Goal: Task Accomplishment & Management: Complete application form

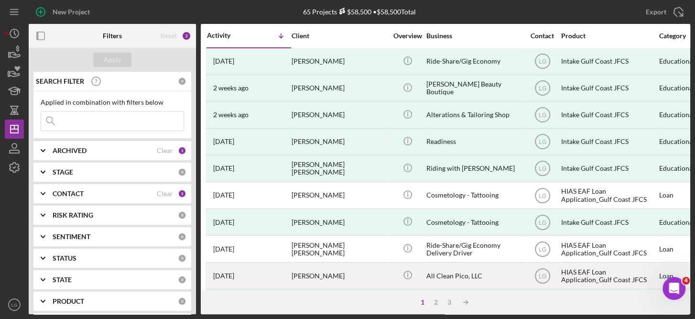
click at [603, 273] on div "HIAS EAF Loan Application_Gulf Coast JFCS" at bounding box center [609, 275] width 96 height 25
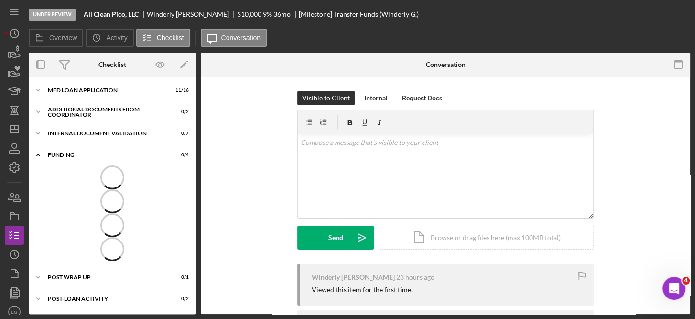
scroll to position [1, 0]
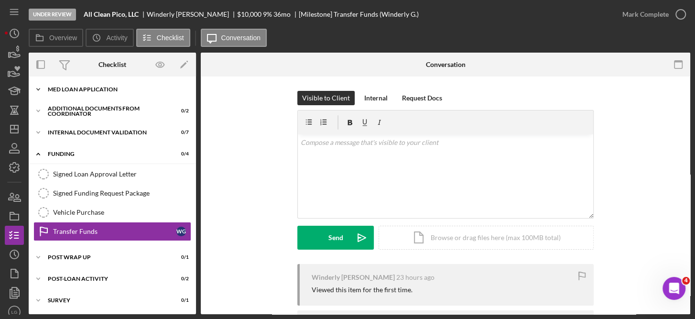
click at [88, 86] on div "MED Loan Application" at bounding box center [116, 89] width 136 height 6
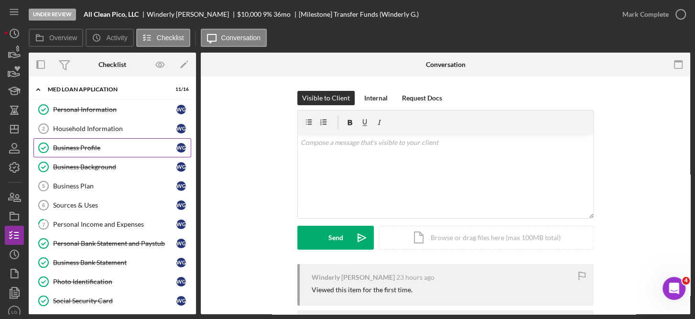
click at [81, 146] on div "Business Profile" at bounding box center [114, 148] width 123 height 8
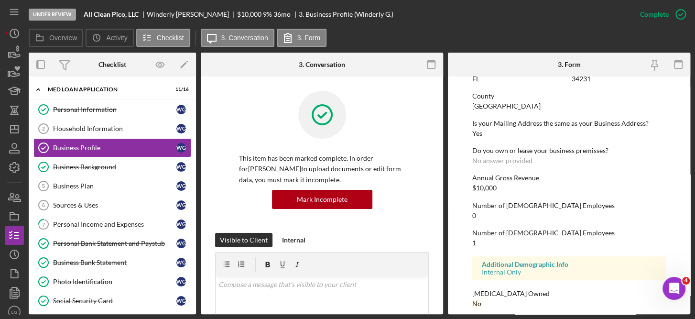
scroll to position [483, 0]
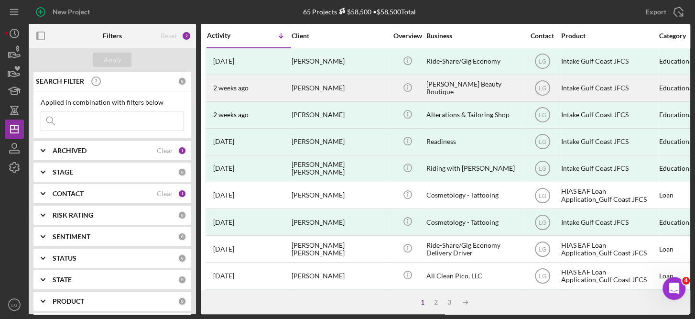
click at [319, 85] on div "[PERSON_NAME]" at bounding box center [339, 87] width 96 height 25
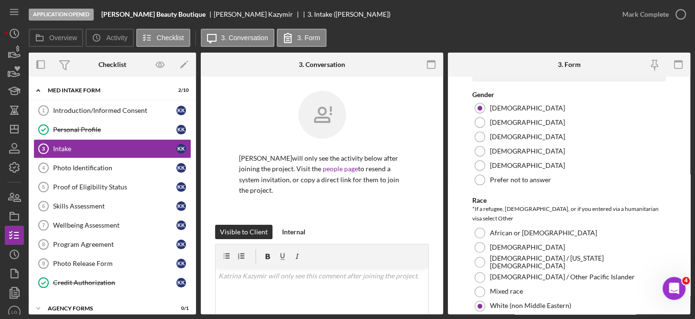
scroll to position [830, 0]
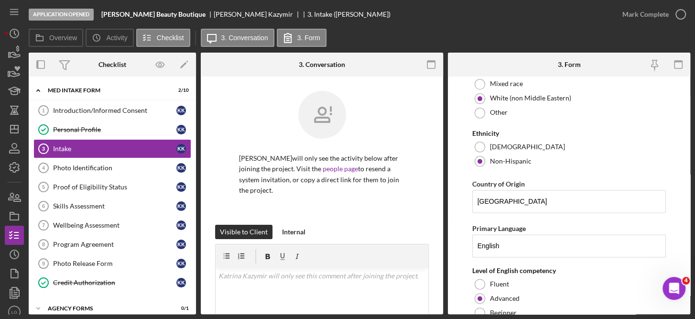
click at [686, 224] on form "Affiliate Office How did you hear about the program? Other Program Participant …" at bounding box center [569, 194] width 242 height 237
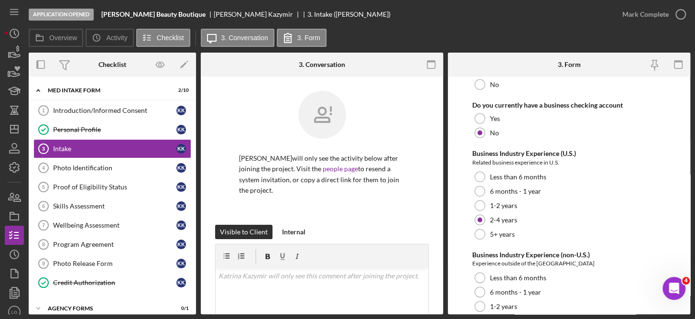
scroll to position [1924, 0]
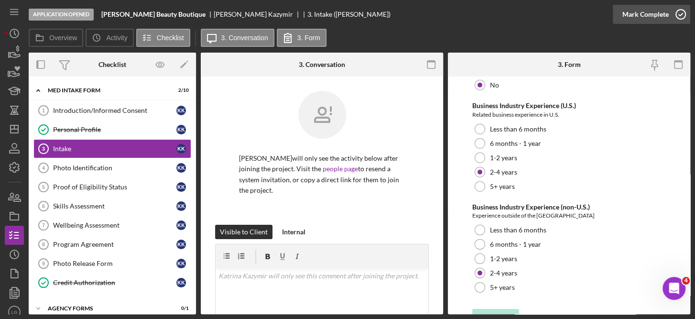
click at [677, 13] on icon "button" at bounding box center [680, 14] width 24 height 24
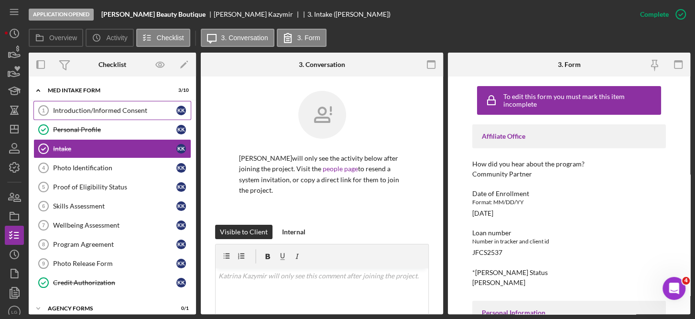
click at [138, 108] on div "Introduction/Informed Consent" at bounding box center [114, 111] width 123 height 8
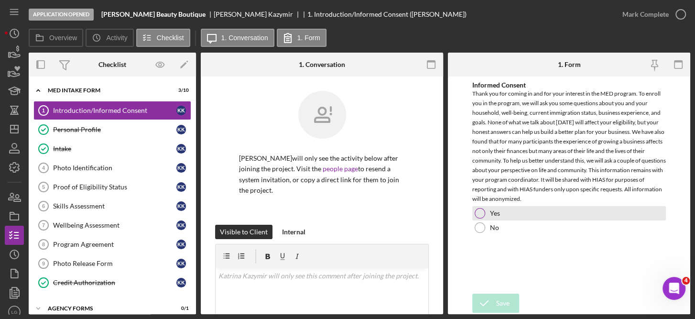
click at [478, 208] on div at bounding box center [479, 213] width 11 height 11
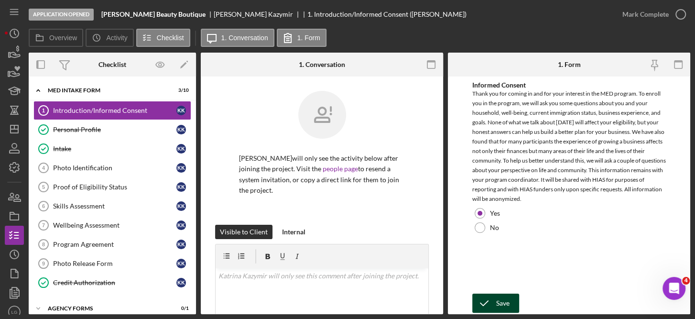
click at [497, 300] on div "Save" at bounding box center [502, 302] width 13 height 19
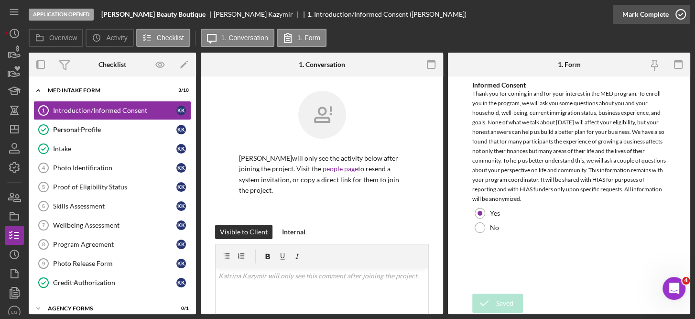
click at [682, 11] on icon "button" at bounding box center [680, 14] width 24 height 24
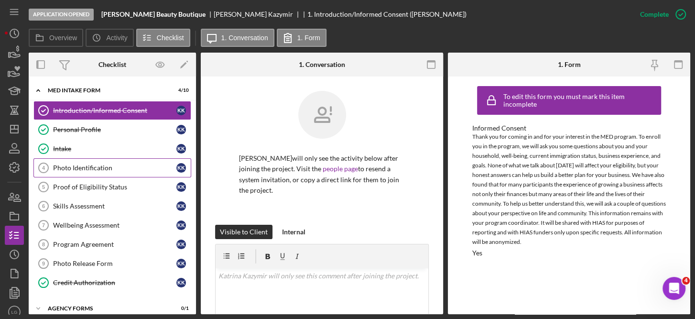
click at [88, 166] on div "Photo Identification" at bounding box center [114, 168] width 123 height 8
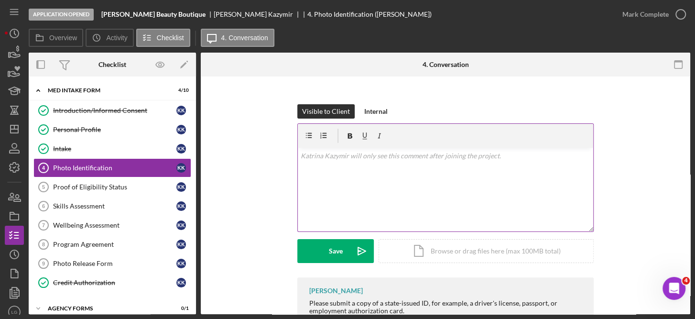
scroll to position [179, 0]
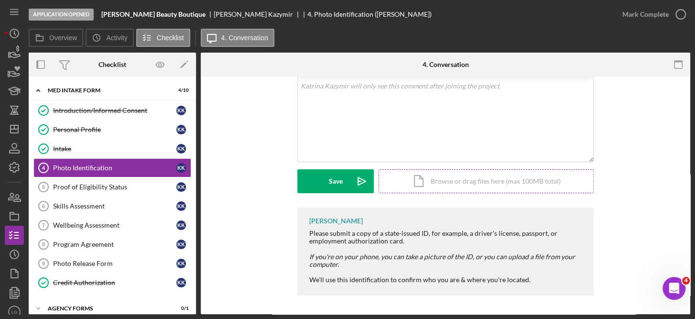
click at [467, 175] on div "Icon/Document Browse or drag files here (max 100MB total) Tap to choose files o…" at bounding box center [485, 181] width 215 height 24
click at [184, 106] on div "K K" at bounding box center [183, 111] width 14 height 10
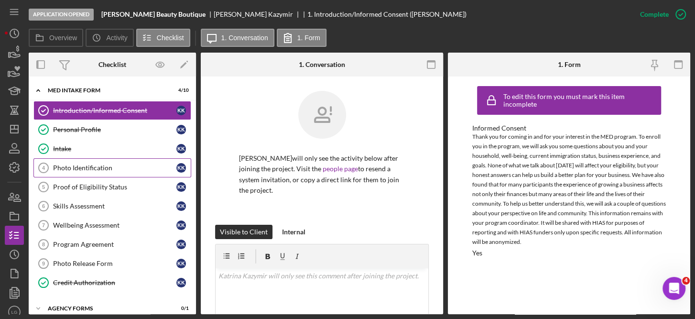
click at [97, 167] on div "Photo Identification" at bounding box center [114, 168] width 123 height 8
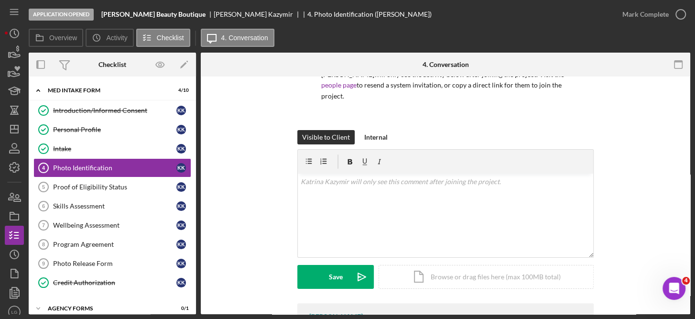
scroll to position [118, 0]
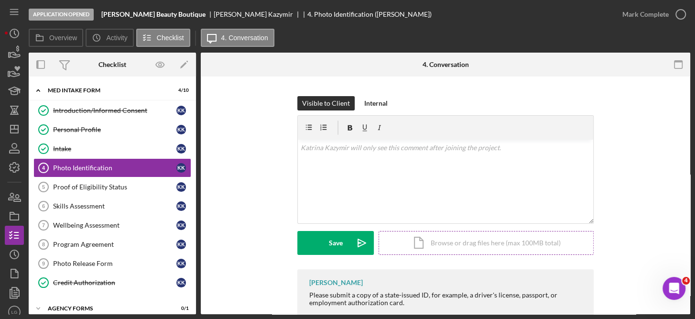
click at [485, 241] on div "Icon/Document Browse or drag files here (max 100MB total) Tap to choose files o…" at bounding box center [485, 243] width 215 height 24
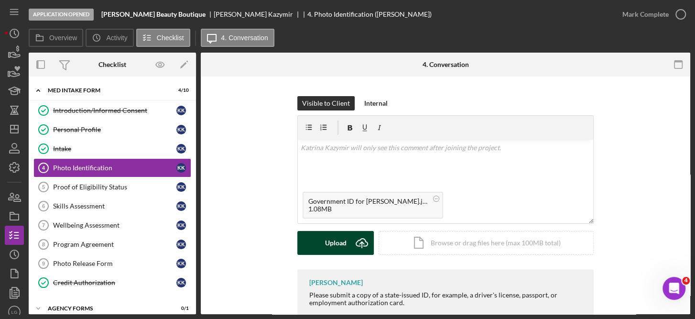
click at [339, 238] on div "Upload" at bounding box center [335, 243] width 21 height 24
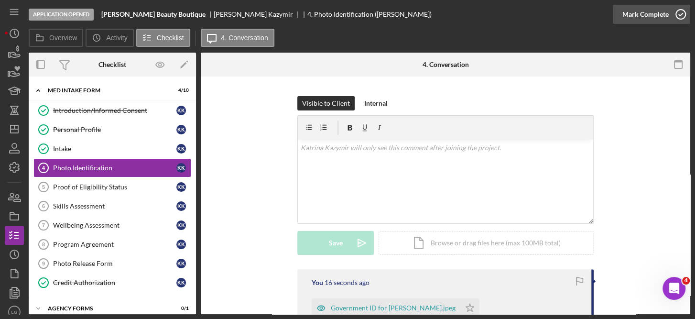
click at [683, 15] on icon "button" at bounding box center [680, 14] width 24 height 24
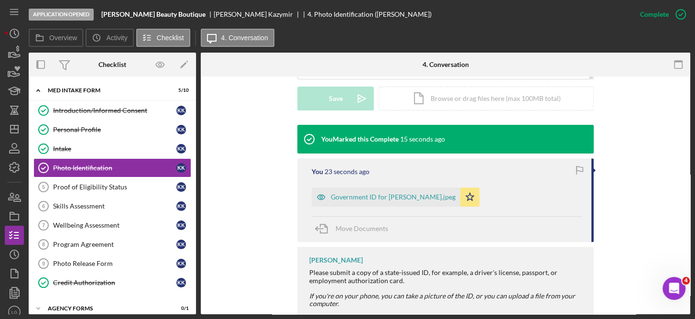
scroll to position [263, 0]
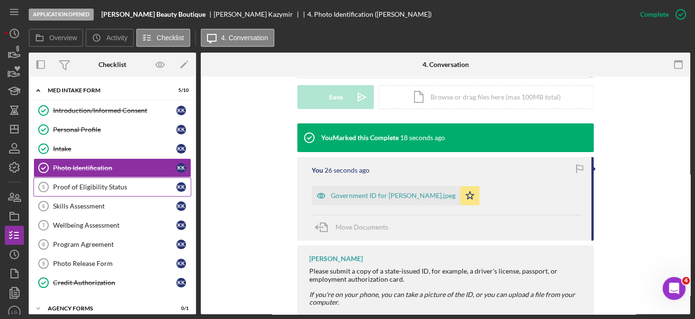
click at [108, 183] on div "Proof of Eligibility Status" at bounding box center [114, 187] width 123 height 8
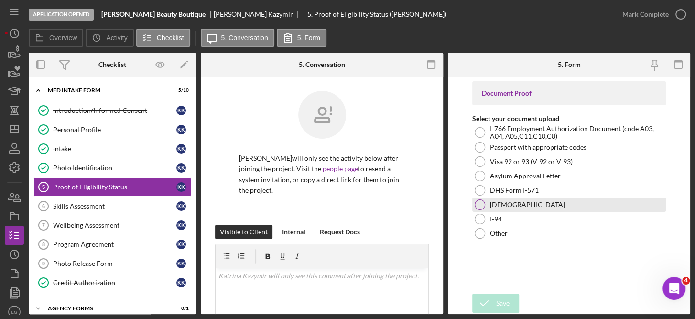
click at [484, 203] on div "Green Card" at bounding box center [569, 204] width 194 height 14
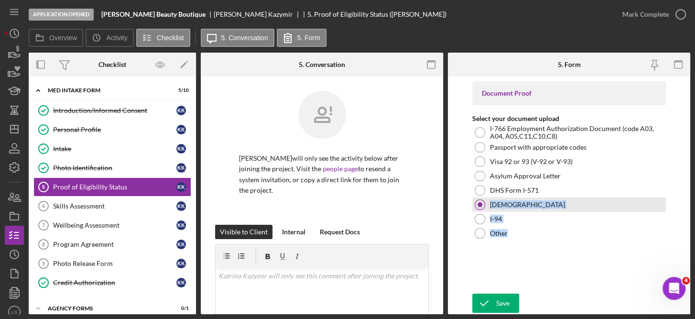
drag, startPoint x: 547, startPoint y: 268, endPoint x: 478, endPoint y: 202, distance: 96.0
click at [478, 202] on div "Document Proof Select your document upload I-766 Employment Authorization Docum…" at bounding box center [569, 184] width 194 height 207
click at [478, 202] on div at bounding box center [479, 204] width 11 height 11
click at [478, 202] on div at bounding box center [479, 204] width 5 height 5
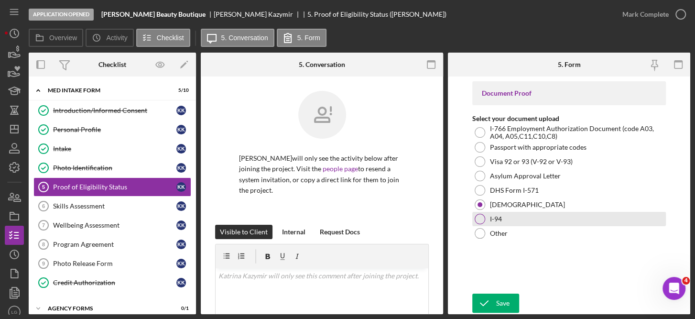
click at [478, 214] on div at bounding box center [479, 219] width 11 height 11
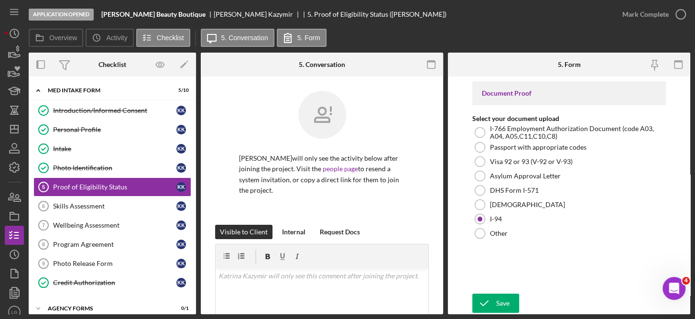
click at [504, 305] on div "Save" at bounding box center [502, 302] width 13 height 19
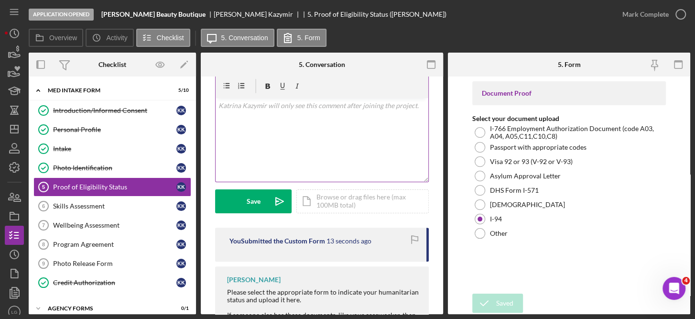
scroll to position [171, 0]
click at [335, 200] on div "Icon/Document Browse or drag files here (max 100MB total) Tap to choose files o…" at bounding box center [362, 201] width 132 height 24
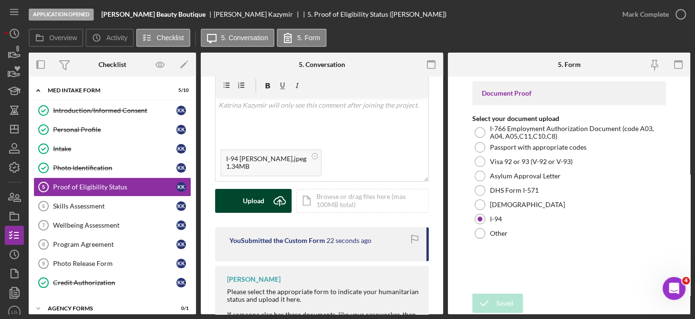
click at [260, 198] on div "Upload" at bounding box center [253, 201] width 21 height 24
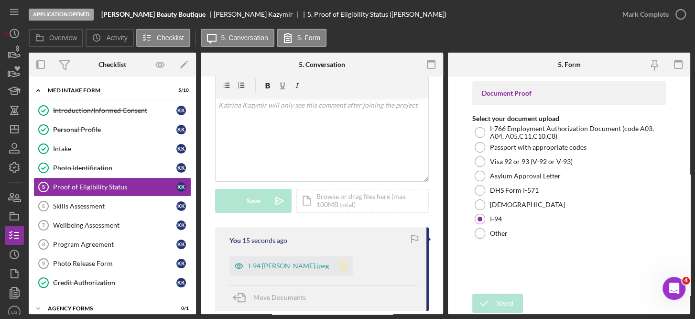
click at [333, 264] on icon "Icon/Star" at bounding box center [342, 265] width 19 height 19
click at [676, 12] on icon "button" at bounding box center [680, 14] width 24 height 24
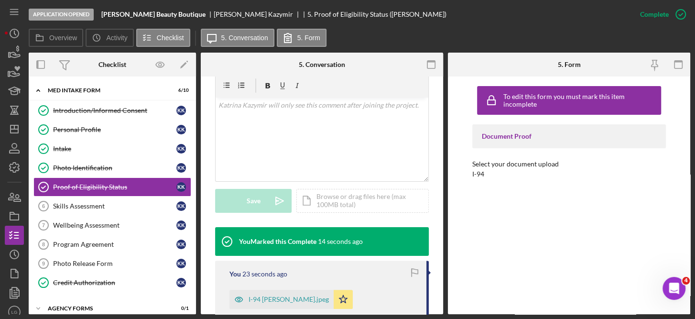
click at [193, 284] on div "Introduction/Informed Consent Introduction/Informed Consent K K Personal Profil…" at bounding box center [112, 199] width 167 height 196
click at [80, 264] on div "Photo Release Form" at bounding box center [114, 263] width 123 height 8
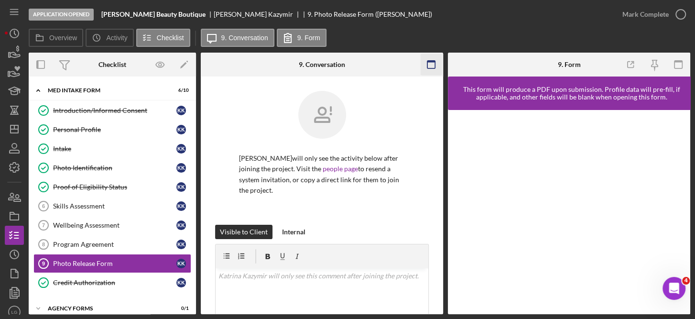
click at [432, 62] on rect "button" at bounding box center [431, 62] width 8 height 2
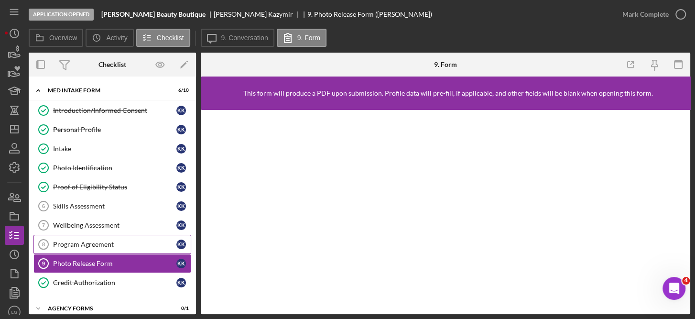
click at [108, 242] on div "Program Agreement" at bounding box center [114, 244] width 123 height 8
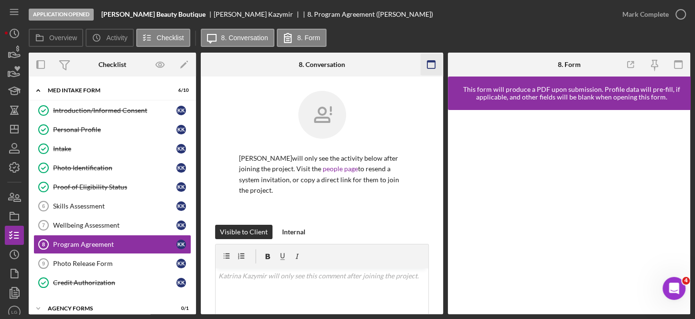
click at [426, 63] on icon "button" at bounding box center [430, 64] width 21 height 21
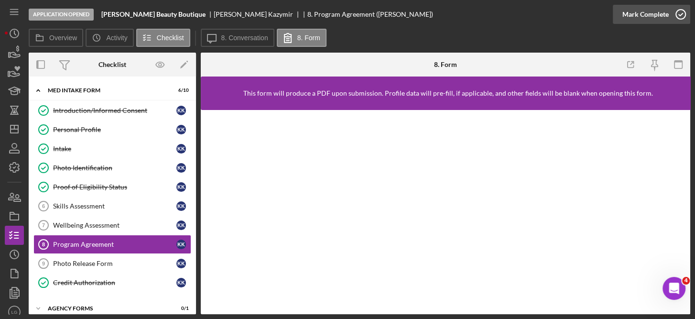
click at [678, 13] on icon "button" at bounding box center [680, 14] width 24 height 24
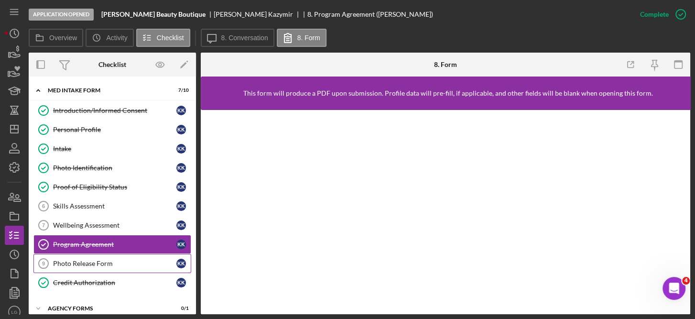
click at [105, 256] on link "Photo Release Form 9 Photo Release Form K K" at bounding box center [112, 263] width 158 height 19
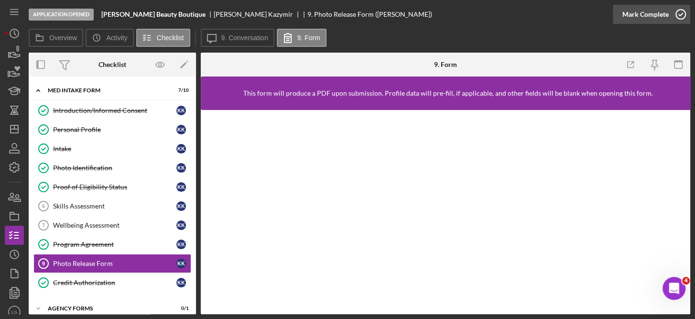
click at [678, 11] on icon "button" at bounding box center [680, 14] width 24 height 24
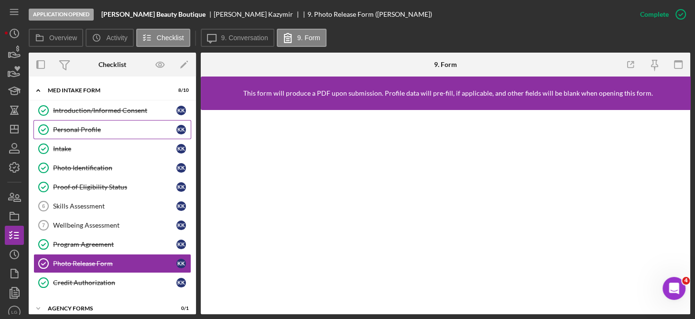
click at [78, 126] on div "Personal Profile" at bounding box center [114, 130] width 123 height 8
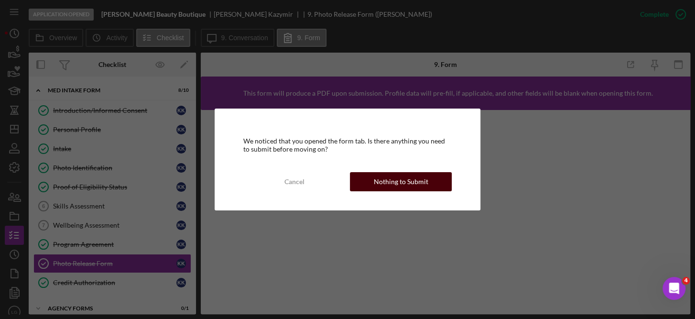
click at [409, 181] on div "Nothing to Submit" at bounding box center [401, 181] width 54 height 19
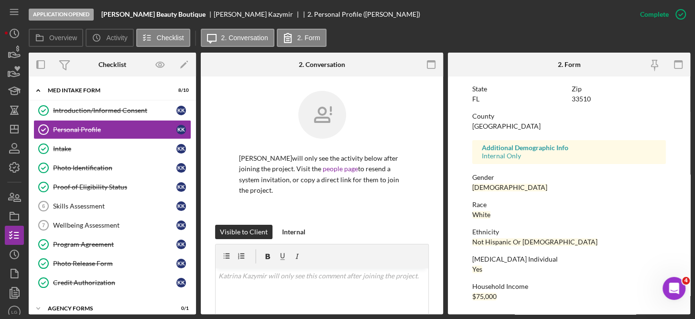
scroll to position [208, 0]
click at [680, 11] on icon "button" at bounding box center [680, 14] width 24 height 24
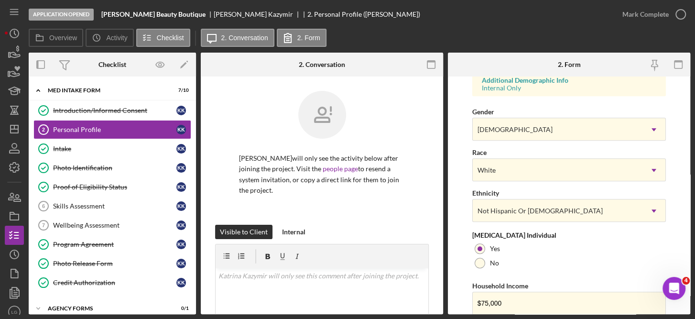
scroll to position [398, 0]
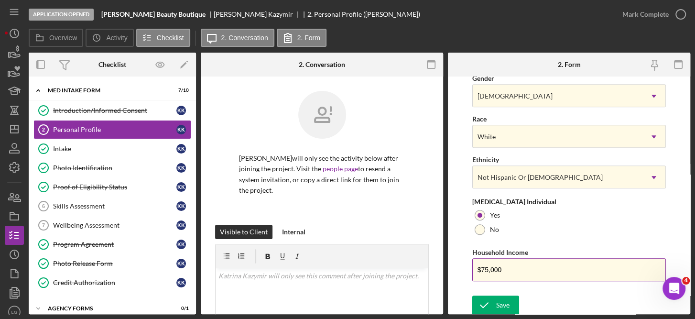
click at [510, 265] on input "$75,000" at bounding box center [569, 269] width 194 height 23
type input "$7"
type input "$84,000"
click at [504, 301] on div "Save" at bounding box center [502, 304] width 13 height 19
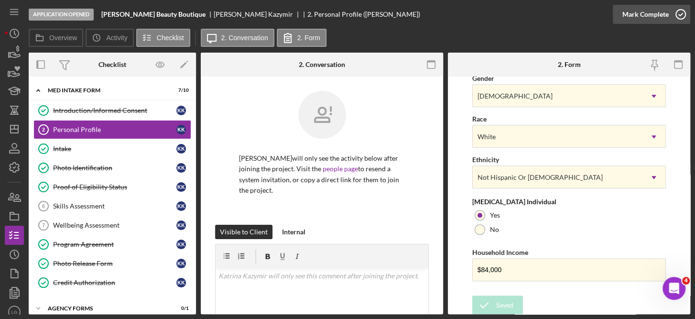
click at [682, 13] on icon "button" at bounding box center [680, 14] width 24 height 24
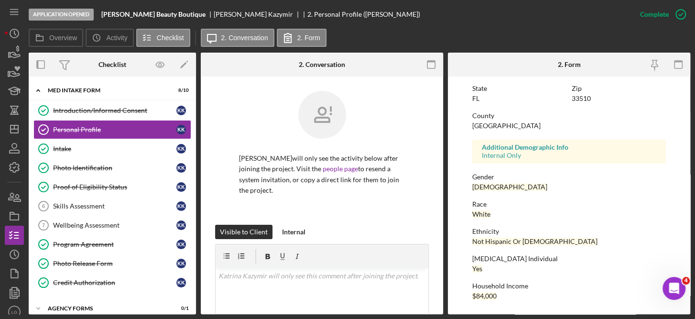
scroll to position [208, 0]
click at [68, 149] on div "Intake" at bounding box center [114, 149] width 123 height 8
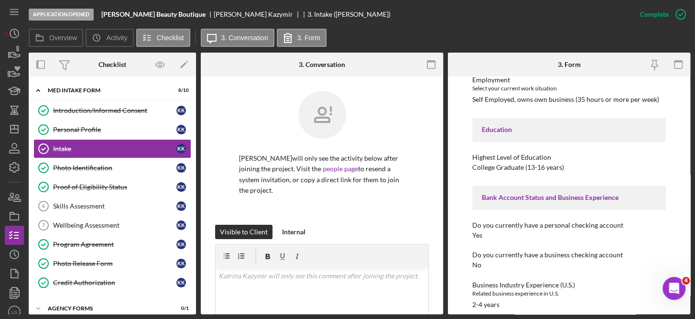
scroll to position [1003, 0]
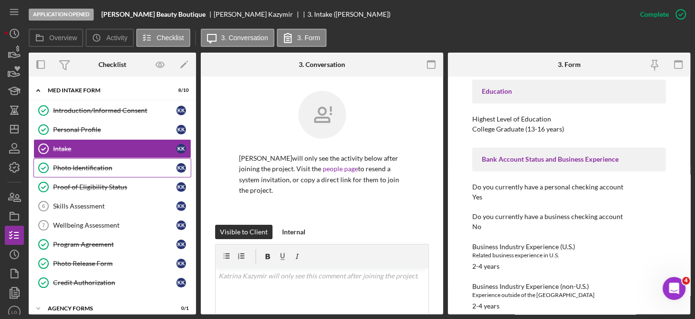
click at [75, 164] on div "Photo Identification" at bounding box center [114, 168] width 123 height 8
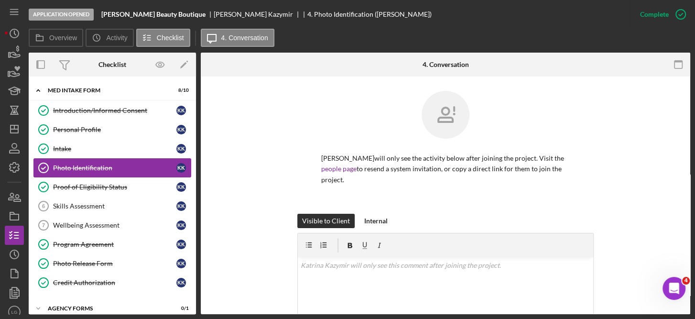
click at [75, 164] on div "Photo Identification" at bounding box center [114, 168] width 123 height 8
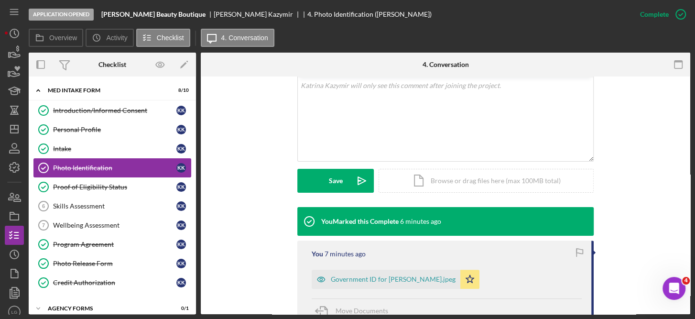
scroll to position [181, 0]
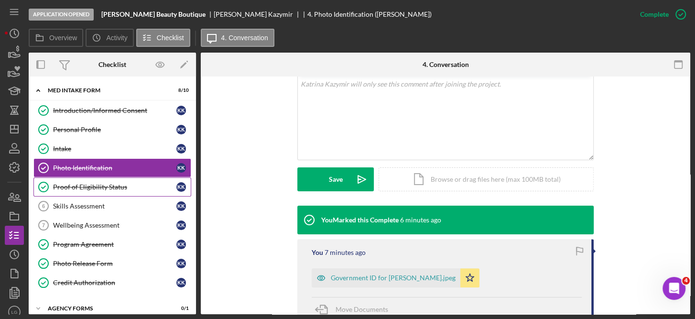
click at [75, 183] on div "Proof of Eligibility Status" at bounding box center [114, 187] width 123 height 8
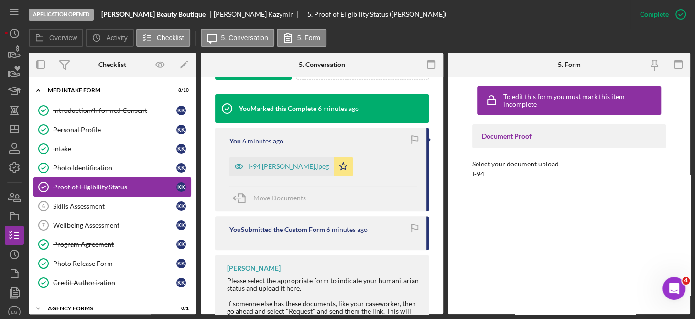
scroll to position [304, 0]
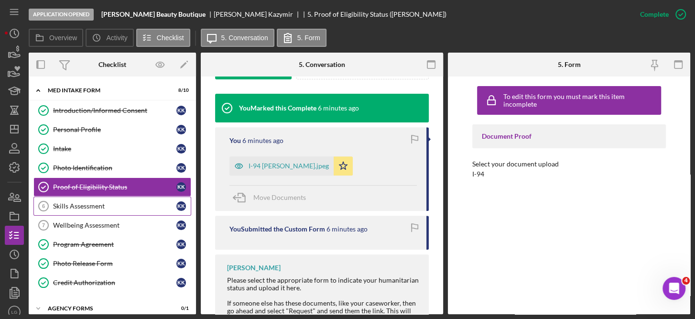
click at [96, 204] on div "Skills Assessment" at bounding box center [114, 206] width 123 height 8
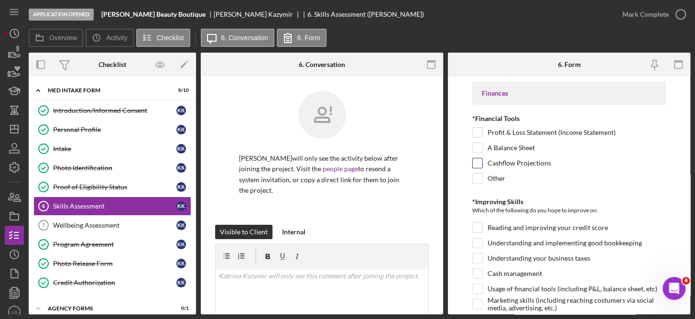
click at [476, 161] on input "Cashflow Projections" at bounding box center [477, 163] width 10 height 10
checkbox input "true"
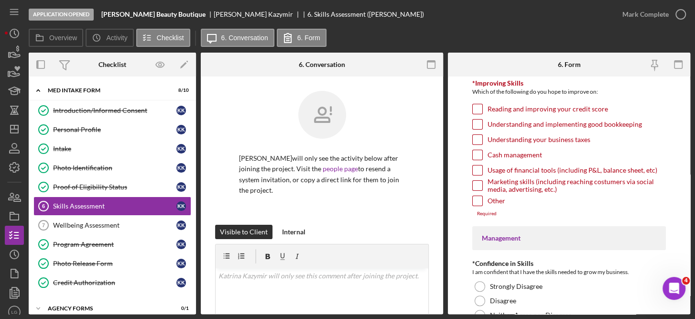
scroll to position [119, 0]
click at [478, 138] on input "Understanding your business taxes" at bounding box center [477, 139] width 10 height 10
checkbox input "true"
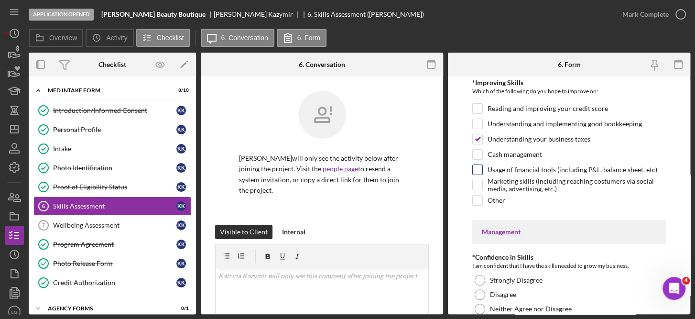
click at [477, 168] on input "Usage of financial tools (including P&L, balance sheet, etc)" at bounding box center [477, 170] width 10 height 10
checkbox input "true"
click at [478, 184] on input "Marketing skills (including reaching costumers via social media, advertising, e…" at bounding box center [477, 185] width 10 height 10
checkbox input "true"
click at [479, 150] on input "Cash management" at bounding box center [477, 155] width 10 height 10
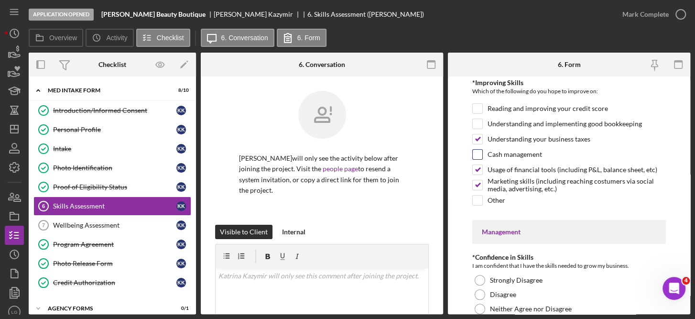
checkbox input "true"
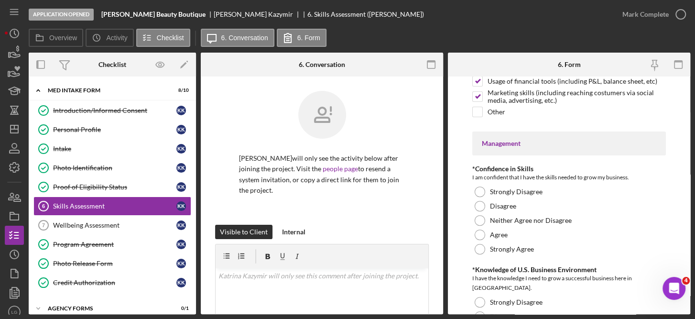
scroll to position [266, 0]
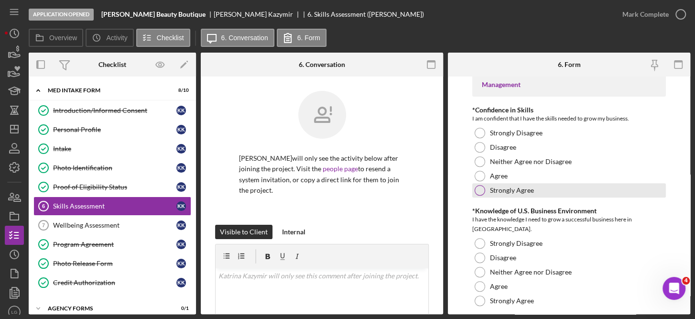
click at [517, 188] on label "Strongly Agree" at bounding box center [512, 190] width 44 height 8
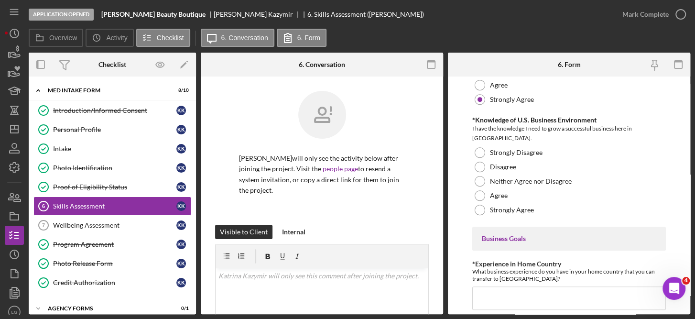
scroll to position [354, 0]
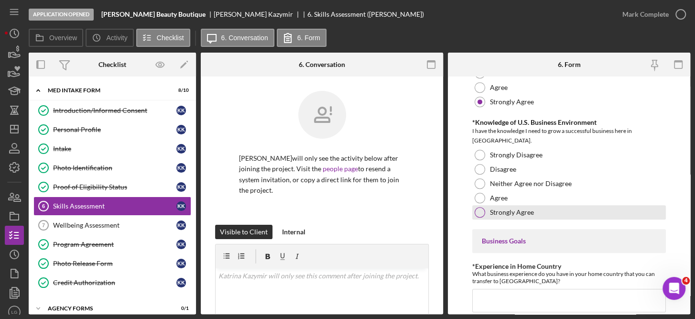
click at [480, 211] on div at bounding box center [479, 212] width 11 height 11
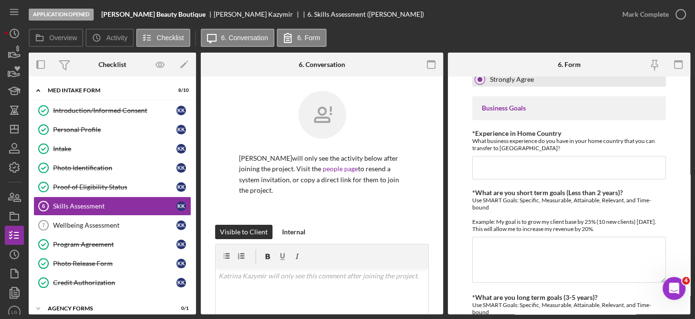
scroll to position [489, 0]
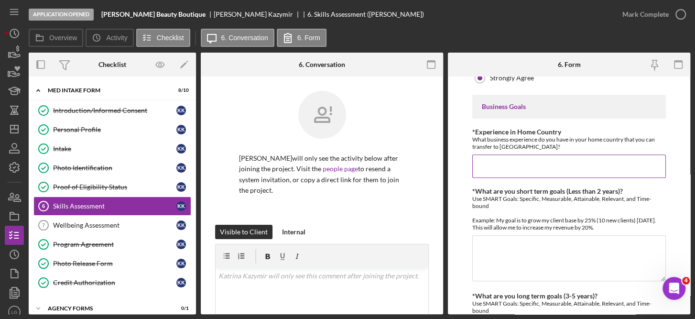
click at [493, 159] on input "*Experience in Home Country" at bounding box center [569, 165] width 194 height 23
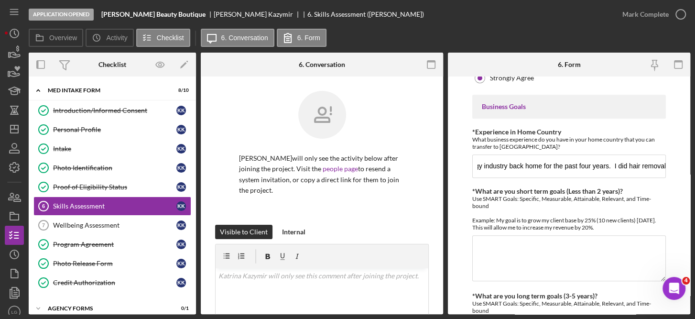
scroll to position [0, 0]
click at [622, 160] on input "I have worked in the beauty and cosmetology industry back home for the past fou…" at bounding box center [569, 165] width 194 height 23
click at [572, 163] on input "I have worked in the beauty and cosmetology industry back home for the past fou…" at bounding box center [569, 165] width 194 height 23
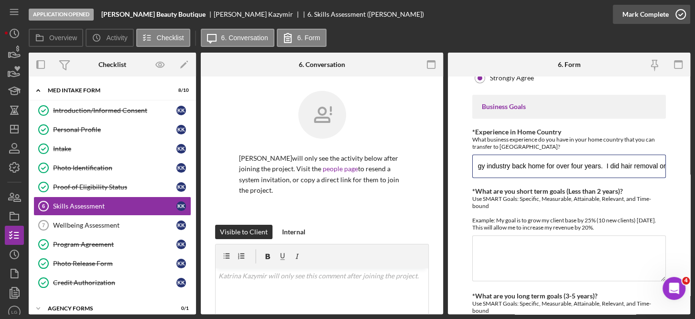
scroll to position [0, 114]
paste input "epilation or depilation"
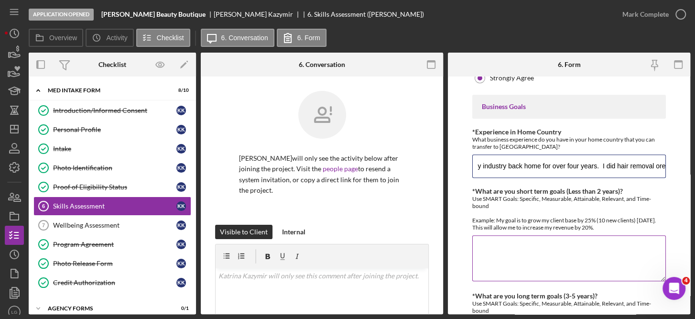
scroll to position [0, 176]
click at [633, 163] on input "I worked in the beauty and cosmetology industry back home for over four years. …" at bounding box center [569, 165] width 194 height 23
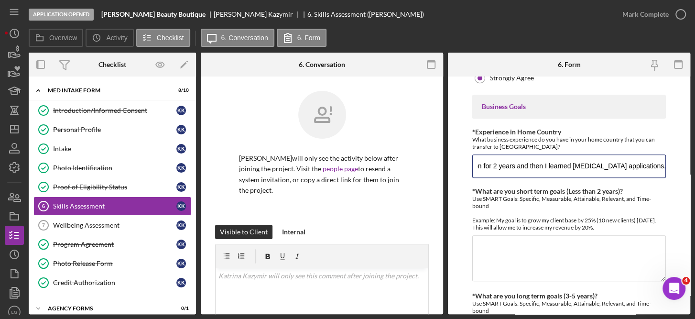
scroll to position [0, 329]
type input "I worked in the beauty and cosmetology industry back home for over four years. …"
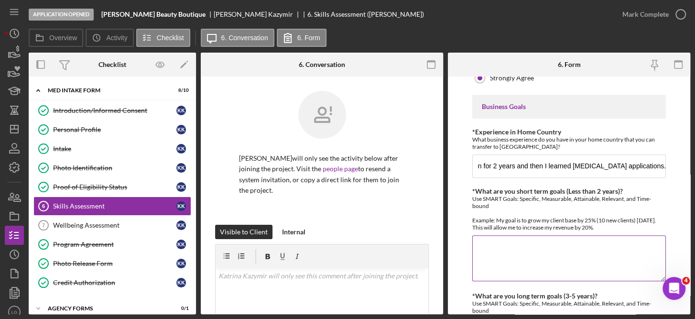
scroll to position [0, 0]
click at [508, 242] on textarea "*What are you short term goals (Less than 2 years)?" at bounding box center [569, 258] width 194 height 46
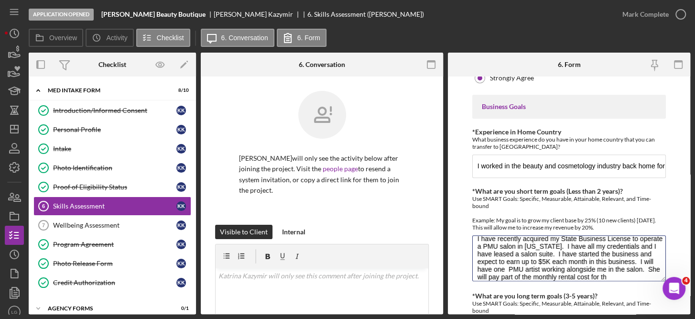
scroll to position [16, 0]
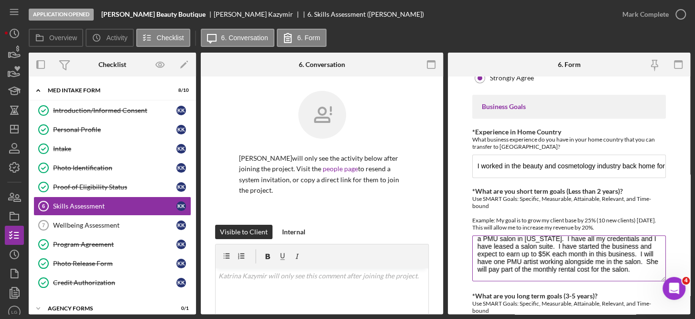
click at [520, 271] on textarea "I have recently acquired my State Business License to operate a PMU salon in Fl…" at bounding box center [569, 258] width 194 height 46
type textarea "I have recently acquired my State Business License to operate a PMU salon in Fl…"
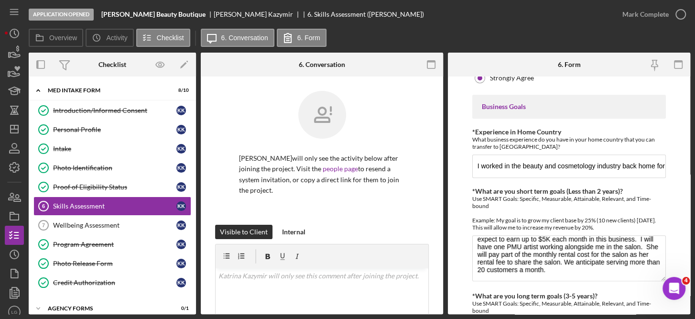
click at [686, 299] on form "Finances *Financial Tools Profit & Loss Statement (Income Statement) A Balance …" at bounding box center [569, 194] width 242 height 237
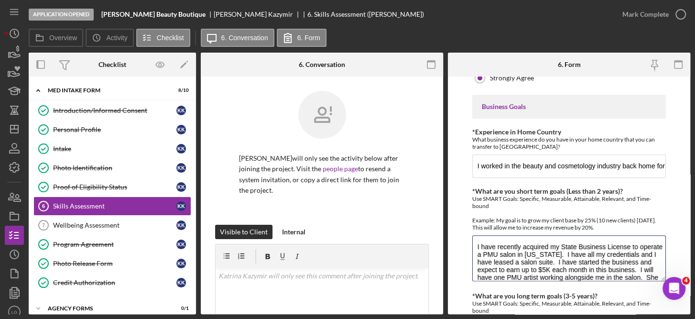
drag, startPoint x: 614, startPoint y: 269, endPoint x: 470, endPoint y: 207, distance: 157.5
click at [470, 207] on form "Finances *Financial Tools Profit & Loss Statement (Income Statement) A Balance …" at bounding box center [569, 194] width 242 height 237
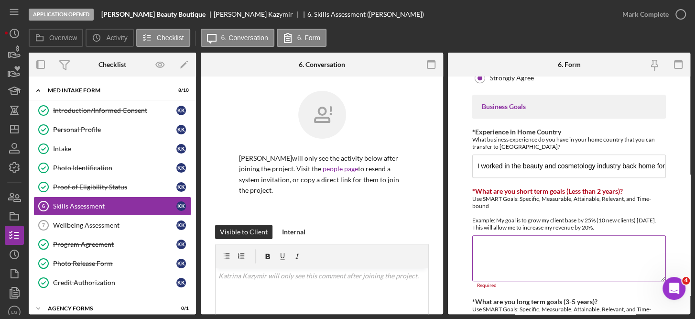
click at [482, 244] on textarea "*What are you short term goals (Less than 2 years)?" at bounding box center [569, 258] width 194 height 46
paste textarea "I have recently acquired my State of Florida (dpbr) business License to operate…"
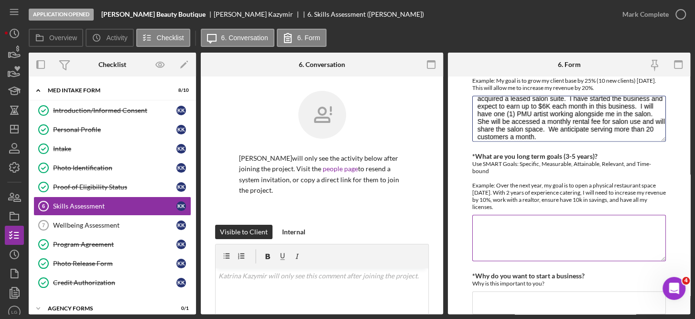
scroll to position [660, 0]
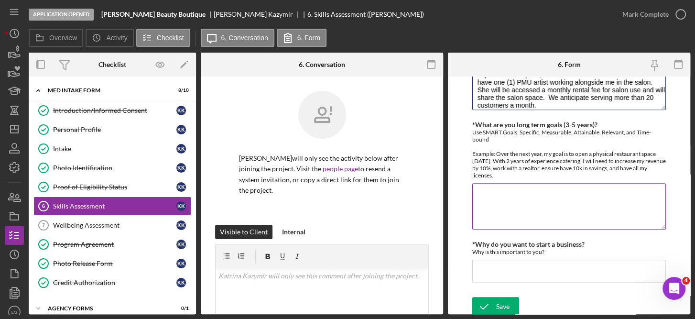
type textarea "I have recently acquired my State of Florida (dpbr) business License to operate…"
click at [490, 186] on textarea "*What are you long term goals (3-5 years)?" at bounding box center [569, 206] width 194 height 46
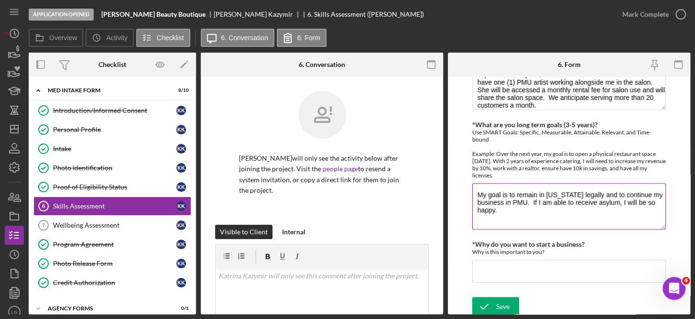
click at [510, 204] on textarea "My goal is to remain in Florida legally and to continue my business in PMU. If …" at bounding box center [569, 206] width 194 height 46
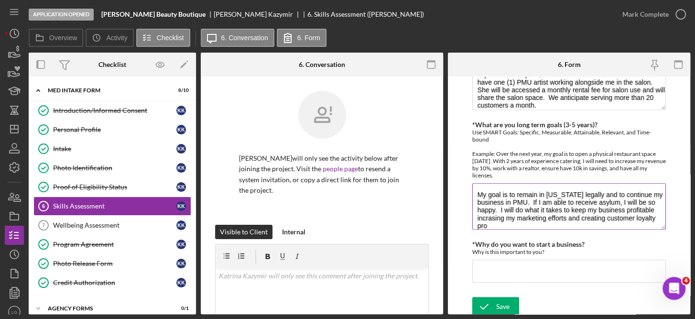
scroll to position [0, 0]
click at [627, 219] on textarea "My goal is to remain in Florida legally and to continue my business in PMU. If …" at bounding box center [569, 206] width 194 height 46
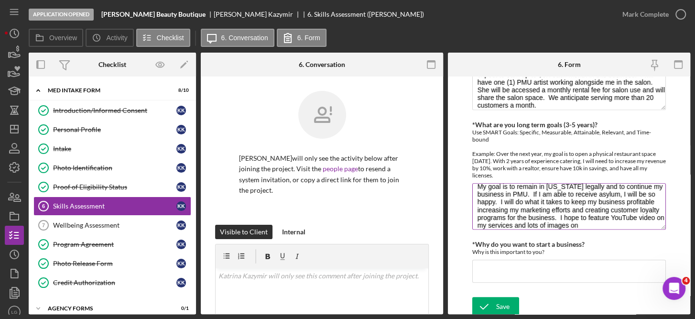
scroll to position [16, 0]
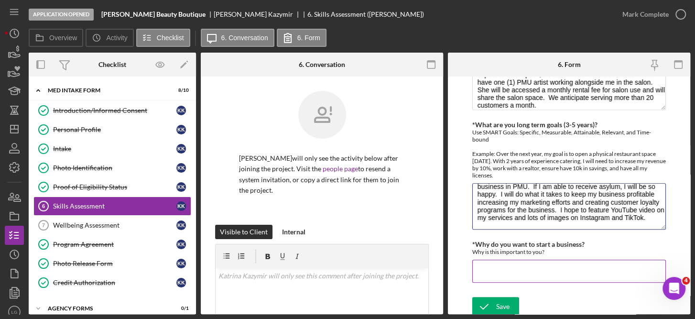
type textarea "My goal is to remain in Florida legally and to continue my business in PMU. If …"
click at [482, 269] on input "*Why do you want to start a business?" at bounding box center [569, 270] width 194 height 23
click at [484, 265] on input "*Why do you want to start a business?" at bounding box center [569, 270] width 194 height 23
click at [624, 267] on input "I have been in this business now for over six years. This is what I love and th…" at bounding box center [569, 270] width 194 height 23
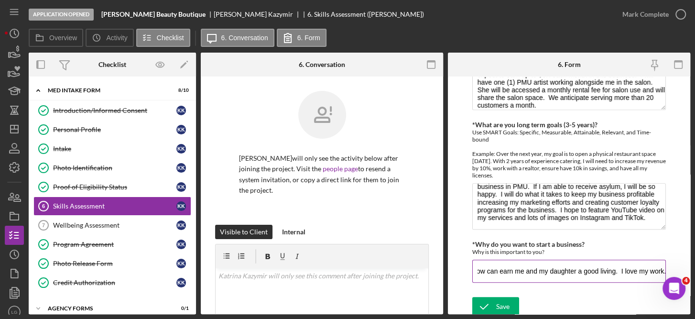
click at [614, 267] on input "I have been in this business now for over six years. This is what I love and th…" at bounding box center [569, 270] width 194 height 23
click at [594, 267] on input "I have been in this business now for over six years. This is what I love and th…" at bounding box center [569, 270] width 194 height 23
click at [611, 272] on input "I have been in this business now for over six years. This is what I love and th…" at bounding box center [569, 270] width 194 height 23
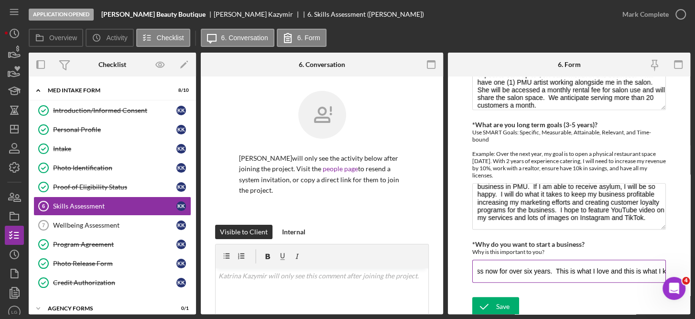
scroll to position [0, 94]
click at [592, 267] on input "I have been in this business now for over six years. This is what I love and th…" at bounding box center [569, 270] width 194 height 23
click at [625, 267] on input "I have been in this business now for over six years. This is what I do, and thi…" at bounding box center [569, 270] width 194 height 23
click at [593, 266] on input "I have been in this business now for over six years. This is what I do, and thi…" at bounding box center [569, 270] width 194 height 23
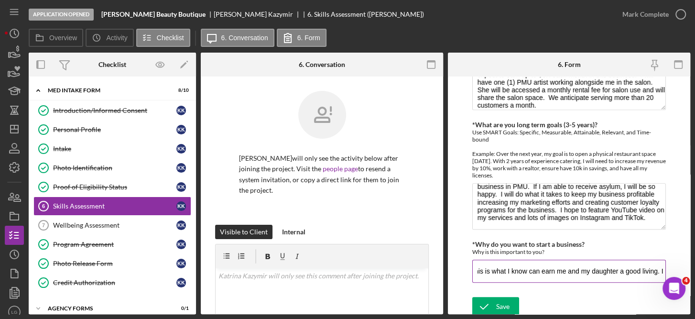
scroll to position [0, 221]
click at [619, 267] on input "I have been in this business now for over six years. This is what I do, and thi…" at bounding box center [569, 270] width 194 height 23
click at [553, 268] on input "I have been in this business now for over six years. This is what I do, and thi…" at bounding box center [569, 270] width 194 height 23
click at [626, 268] on input "I have been in this business now for over six years. This is what I do, and thi…" at bounding box center [569, 270] width 194 height 23
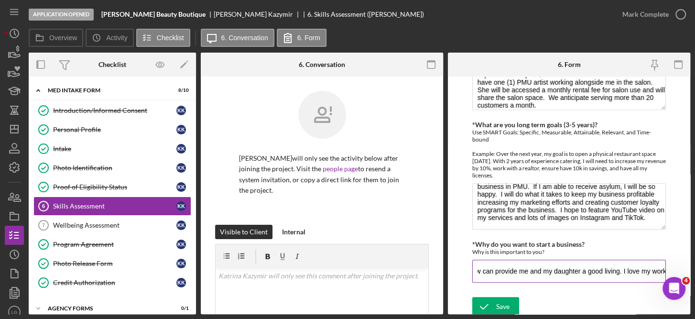
scroll to position [0, 277]
type input "I have been in this business now for over six years. This is what I do, and thi…"
click at [506, 302] on div "Save" at bounding box center [502, 306] width 13 height 19
drag, startPoint x: 516, startPoint y: 170, endPoint x: 466, endPoint y: 153, distance: 53.0
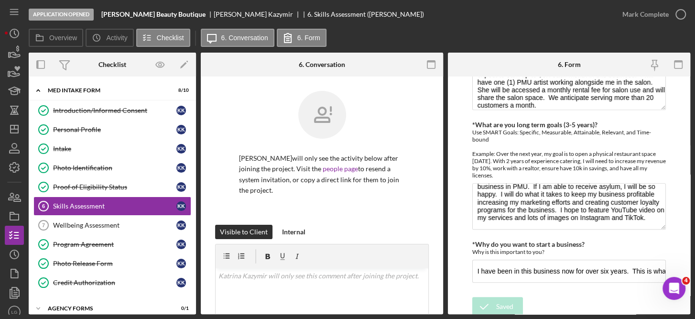
click at [466, 153] on form "Finances *Financial Tools Profit & Loss Statement (Income Statement) A Balance …" at bounding box center [569, 194] width 242 height 237
drag, startPoint x: 466, startPoint y: 153, endPoint x: 529, endPoint y: 152, distance: 63.1
copy div "Example: Over the next year, my goal is to open a physical restaurant space wit…"
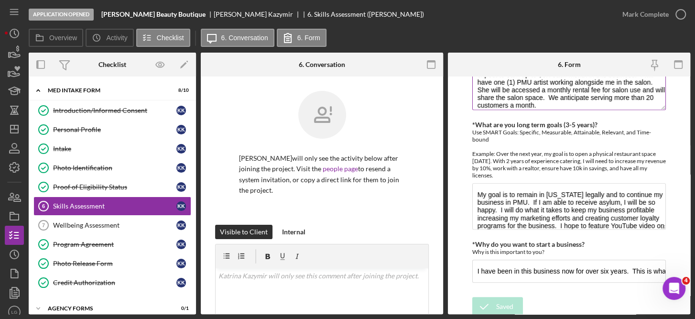
click at [624, 89] on textarea "I have recently acquired my State of Florida (dpbr) business License to operate…" at bounding box center [569, 87] width 194 height 46
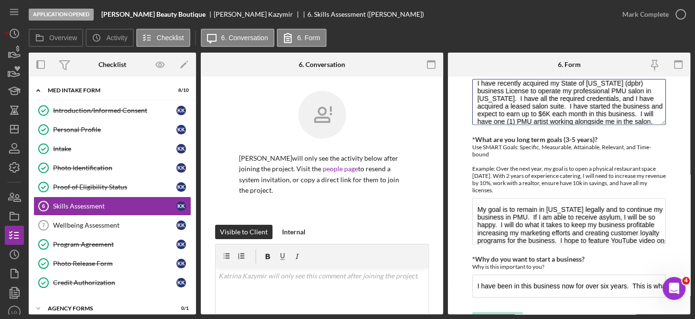
scroll to position [437, 0]
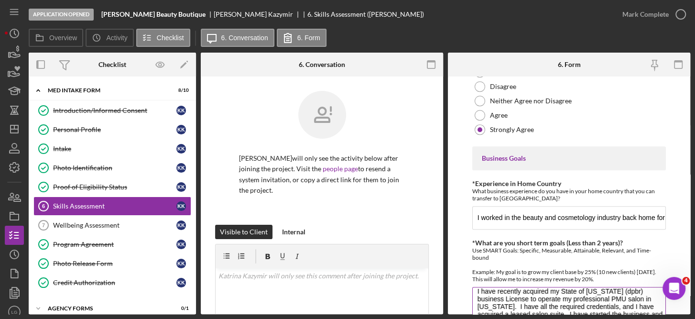
drag, startPoint x: 474, startPoint y: 240, endPoint x: 626, endPoint y: 275, distance: 156.0
click at [626, 275] on div "*What are you short term goals (Less than 2 years)? Use SMART Goals: Specific, …" at bounding box center [569, 260] width 194 height 43
drag, startPoint x: 626, startPoint y: 275, endPoint x: 585, endPoint y: 269, distance: 41.1
copy div "What are you short term goals (Less than 2 years)? Use SMART Goals: Specific, M…"
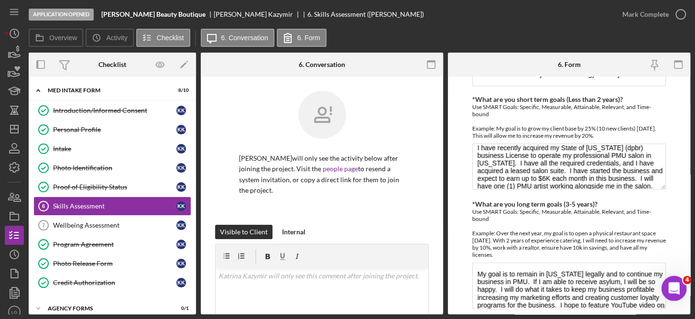
scroll to position [660, 0]
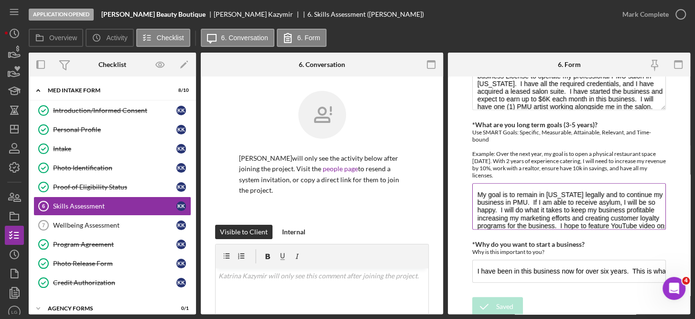
drag, startPoint x: 472, startPoint y: 124, endPoint x: 521, endPoint y: 175, distance: 70.6
click at [521, 175] on div "*What are you long term goals (3-5 years)? Use SMART Goals: Specific, Measurabl…" at bounding box center [569, 150] width 194 height 58
drag, startPoint x: 521, startPoint y: 175, endPoint x: 488, endPoint y: 159, distance: 36.7
copy div "*What are you long term goals (3-5 years)? Use SMART Goals: Specific, Measurabl…"
drag, startPoint x: 555, startPoint y: 247, endPoint x: 462, endPoint y: 239, distance: 93.0
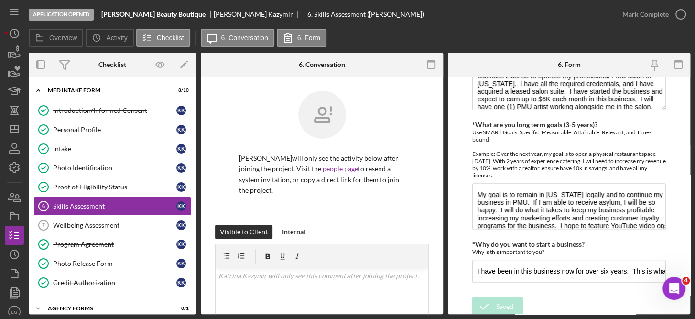
click at [462, 239] on form "Finances *Financial Tools Profit & Loss Statement (Income Statement) A Balance …" at bounding box center [569, 194] width 242 height 237
drag, startPoint x: 462, startPoint y: 239, endPoint x: 497, endPoint y: 240, distance: 35.4
copy div "*Why do you want to start a business? Why is this important to you?"
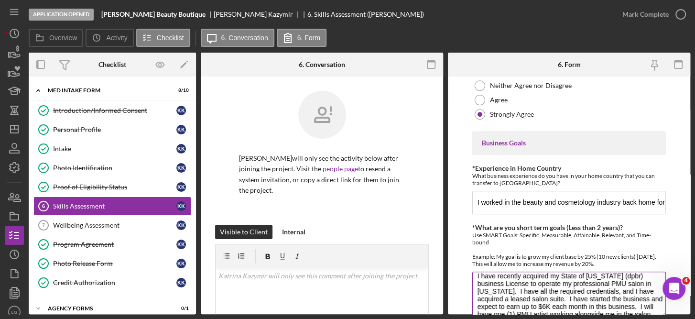
scroll to position [0, 0]
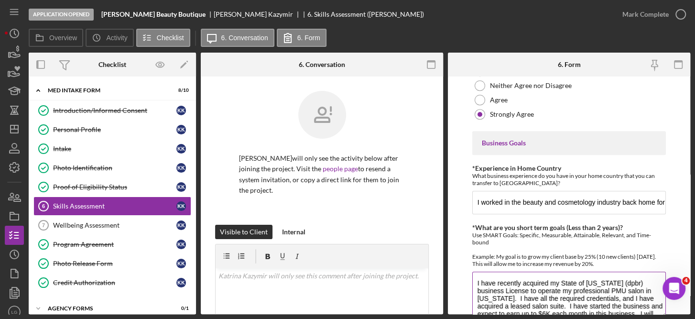
drag, startPoint x: 623, startPoint y: 274, endPoint x: 610, endPoint y: 277, distance: 13.8
click at [610, 277] on textarea "I have recently acquired my State of Florida (dpbr) business License to operate…" at bounding box center [569, 294] width 194 height 46
click at [638, 280] on textarea "I have recently acquired my State of Florida (DPBR) business License to operate…" at bounding box center [569, 294] width 194 height 46
paste textarea "dpbr"
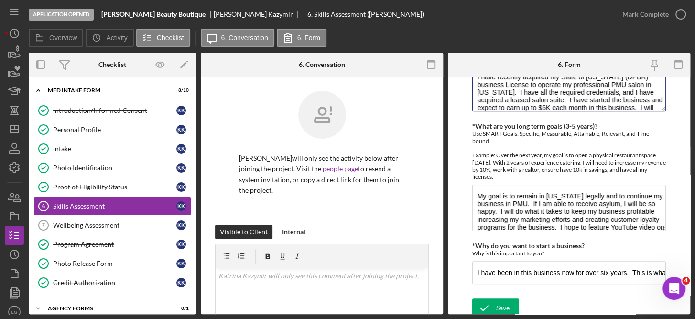
scroll to position [660, 0]
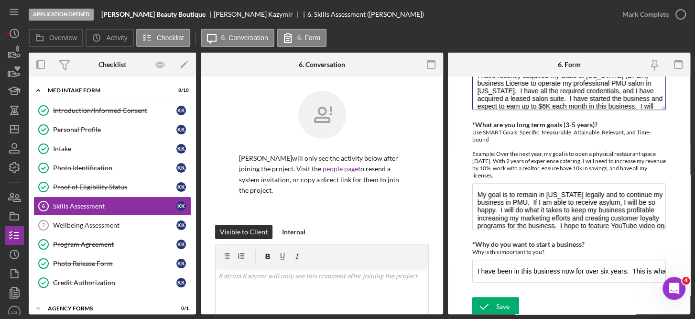
type textarea "I have recently acquired my State of Florida (DPBR) business License to operate…"
click at [506, 307] on div "Save" at bounding box center [502, 306] width 13 height 19
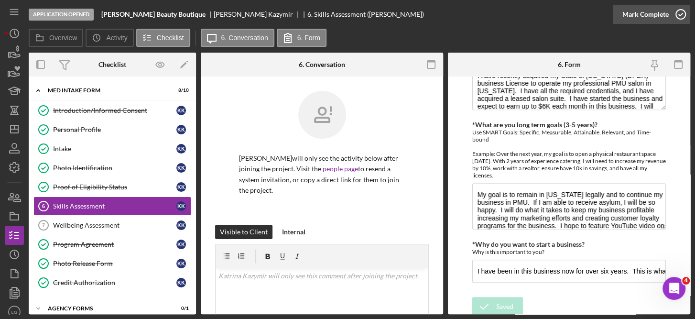
click at [677, 13] on icon "button" at bounding box center [680, 14] width 24 height 24
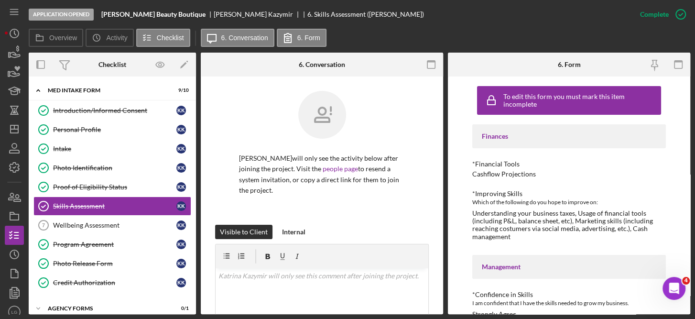
click at [686, 241] on div "To edit this form you must mark this item incomplete Finances *Financial Tools …" at bounding box center [569, 194] width 242 height 237
click at [88, 221] on div "Wellbeing Assessment" at bounding box center [114, 225] width 123 height 8
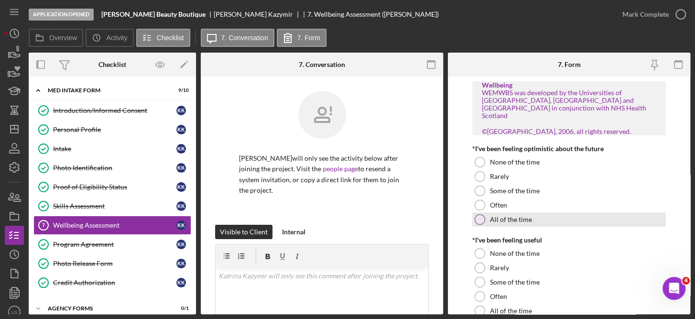
click at [517, 216] on label "All of the time" at bounding box center [511, 219] width 42 height 8
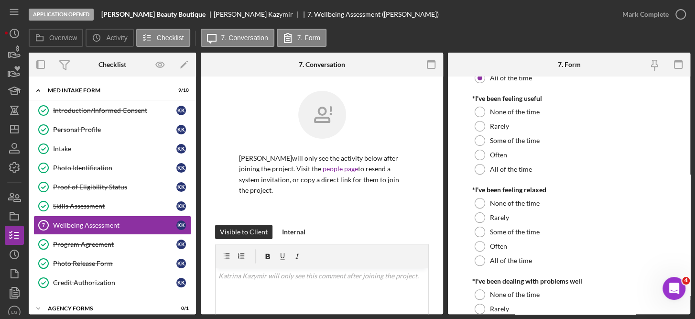
scroll to position [144, 0]
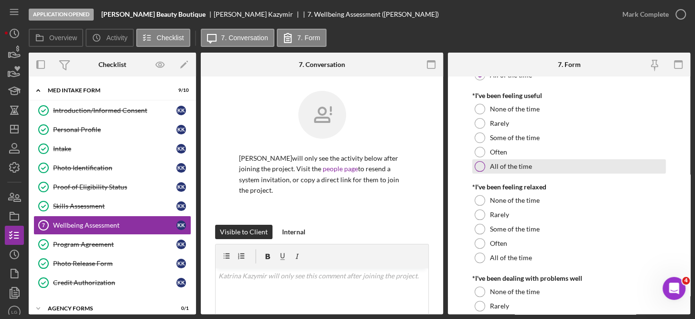
click at [531, 161] on div "All of the time" at bounding box center [569, 166] width 194 height 14
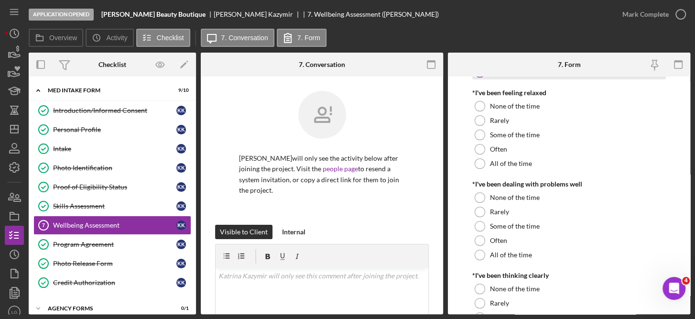
scroll to position [235, 0]
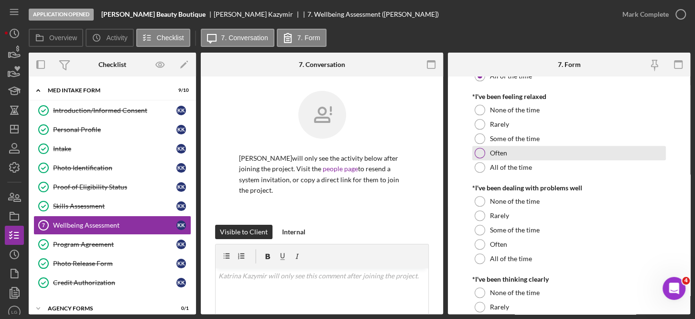
click at [501, 152] on label "Often" at bounding box center [498, 153] width 17 height 8
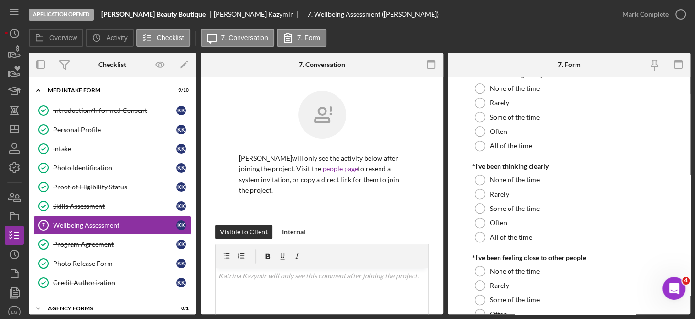
scroll to position [350, 0]
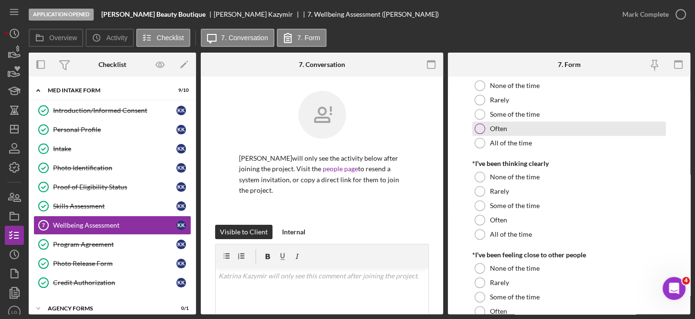
click at [507, 130] on div "Often" at bounding box center [569, 128] width 194 height 14
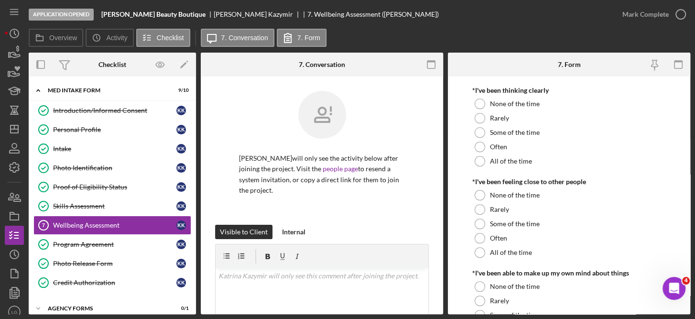
scroll to position [425, 0]
click at [507, 147] on div "Often" at bounding box center [569, 145] width 194 height 14
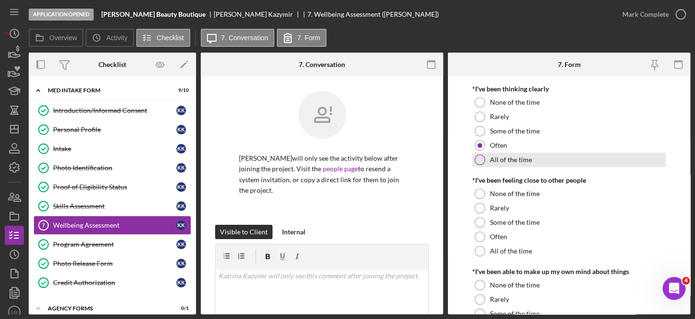
click at [511, 160] on label "All of the time" at bounding box center [511, 160] width 42 height 8
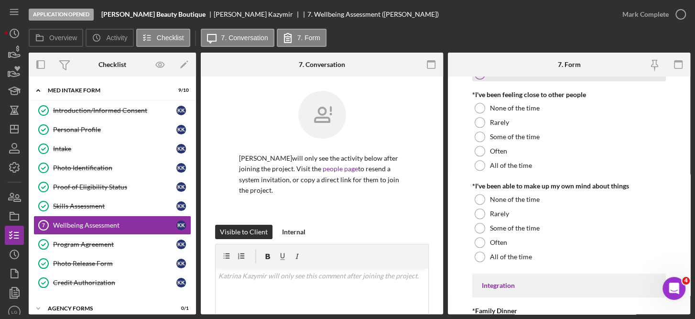
scroll to position [517, 0]
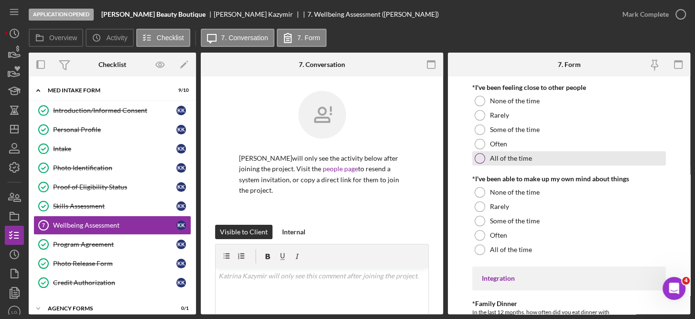
click at [524, 163] on div "All of the time" at bounding box center [569, 158] width 194 height 14
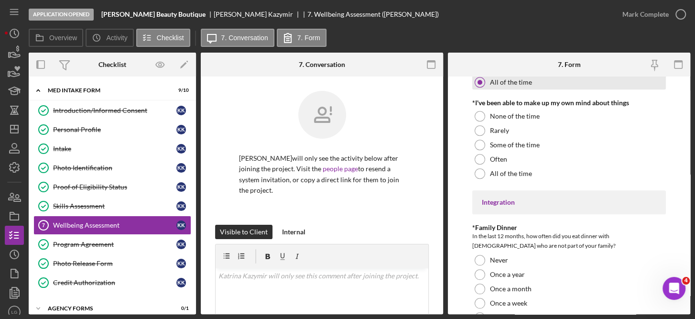
scroll to position [594, 0]
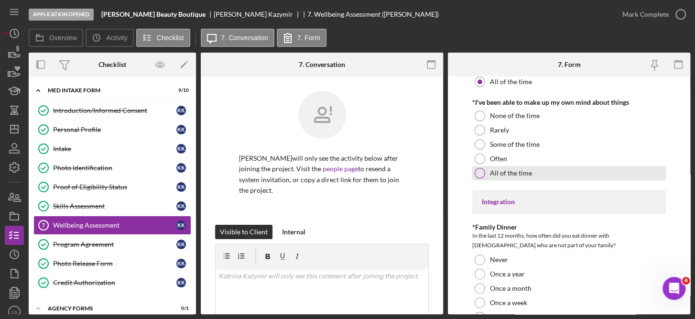
click at [517, 175] on label "All of the time" at bounding box center [511, 173] width 42 height 8
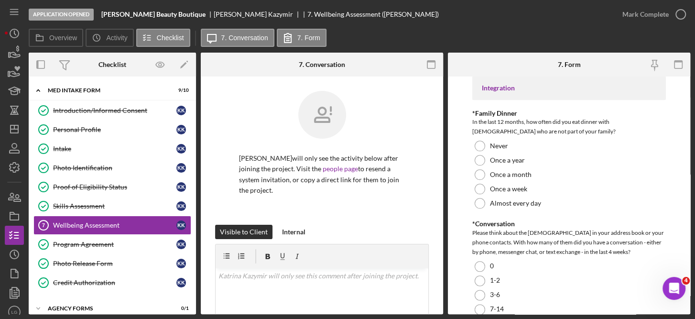
scroll to position [708, 0]
click at [507, 159] on label "Once a year" at bounding box center [507, 160] width 35 height 8
click at [616, 262] on div "0" at bounding box center [569, 265] width 194 height 14
click at [521, 182] on div "Once a week" at bounding box center [569, 188] width 194 height 14
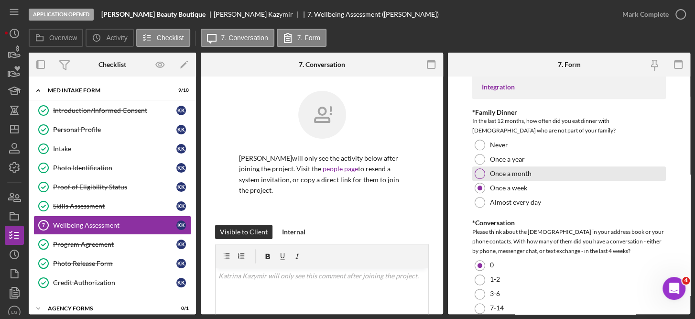
click at [516, 172] on label "Once a month" at bounding box center [511, 174] width 42 height 8
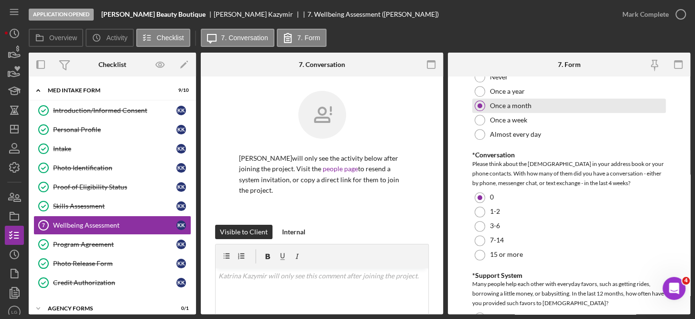
scroll to position [776, 0]
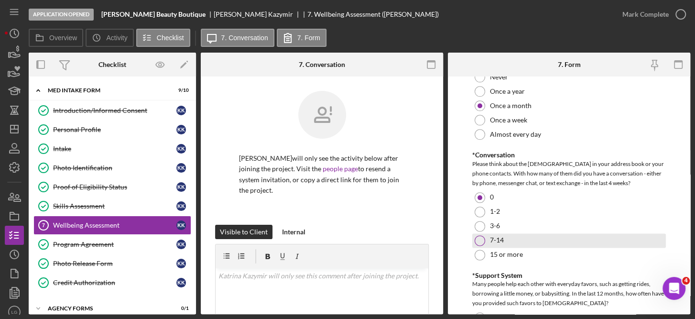
click at [487, 233] on div "7-14" at bounding box center [569, 240] width 194 height 14
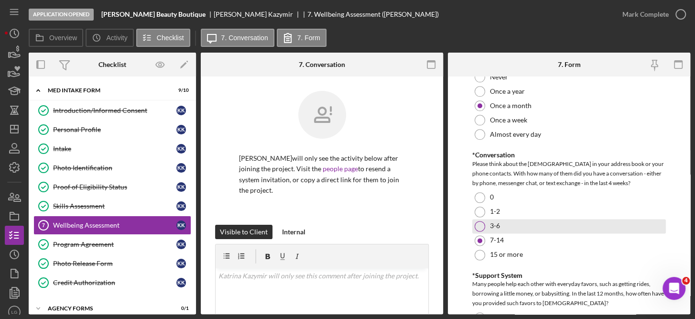
click at [486, 222] on div "3-6" at bounding box center [569, 226] width 194 height 14
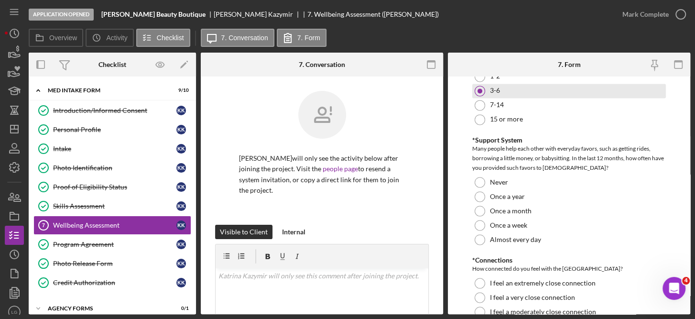
scroll to position [922, 0]
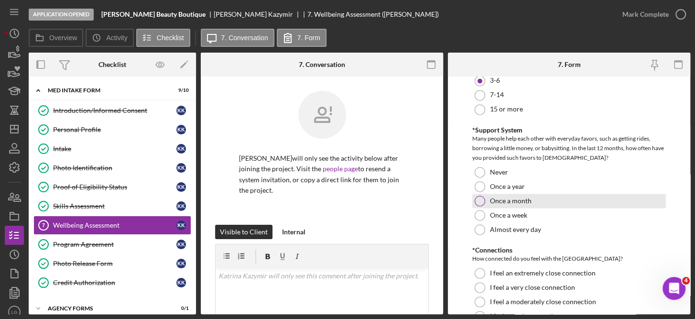
click at [523, 203] on label "Once a month" at bounding box center [511, 201] width 42 height 8
click at [516, 187] on label "Once a year" at bounding box center [507, 186] width 35 height 8
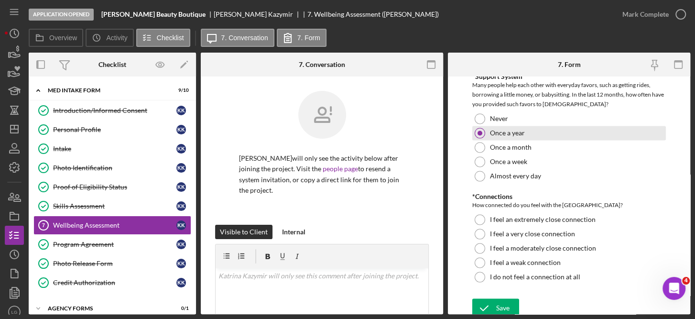
scroll to position [980, 0]
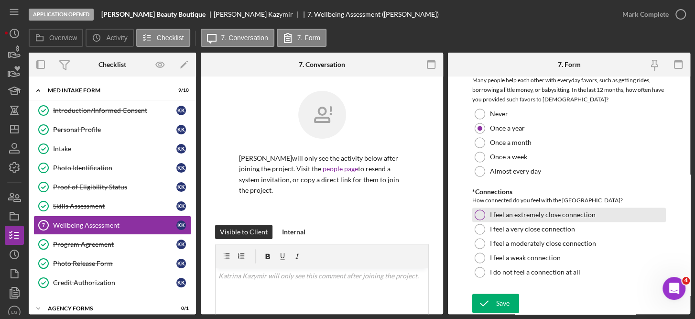
click at [561, 212] on label "I feel an extremely close connection" at bounding box center [543, 215] width 106 height 8
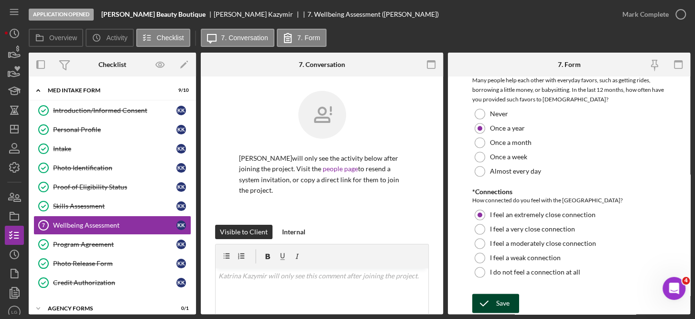
click at [508, 307] on div "Save" at bounding box center [502, 302] width 13 height 19
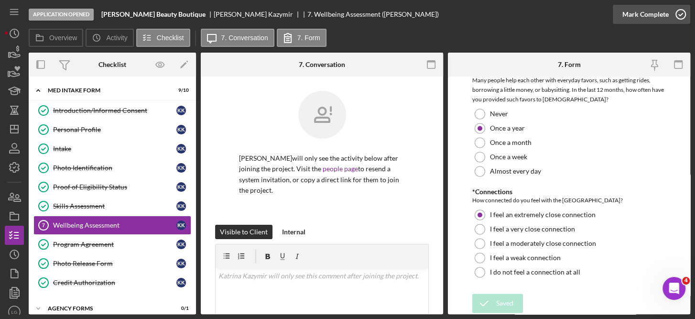
click at [680, 12] on icon "button" at bounding box center [680, 14] width 24 height 24
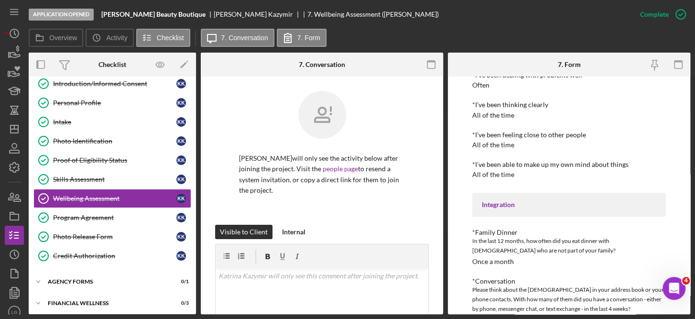
scroll to position [50, 0]
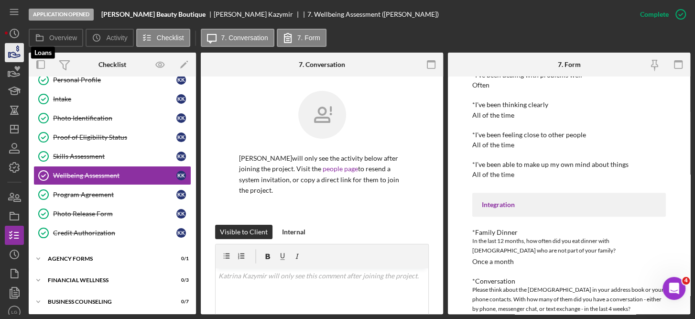
click at [13, 55] on icon "button" at bounding box center [14, 53] width 24 height 24
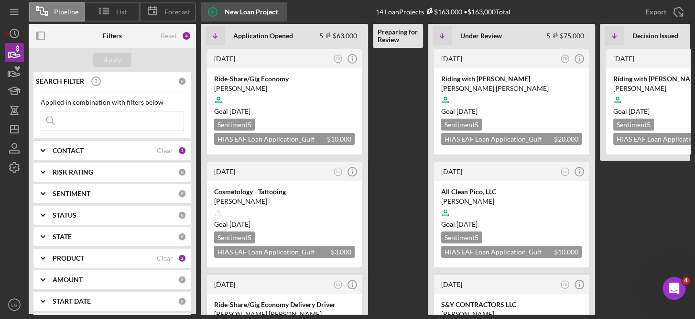
click at [255, 9] on div "New Loan Project" at bounding box center [251, 11] width 53 height 19
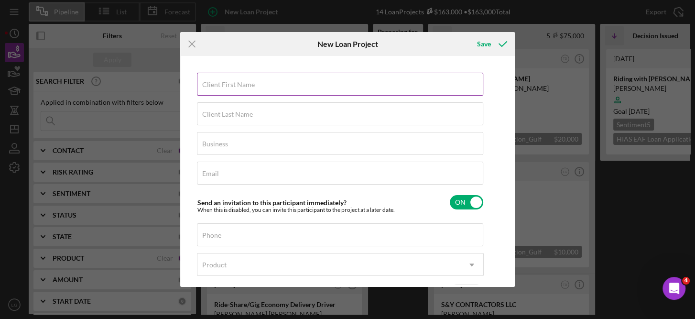
click at [237, 84] on label "Client First Name" at bounding box center [228, 85] width 53 height 8
click at [237, 84] on input "Client First Name" at bounding box center [340, 84] width 286 height 23
type input "Kristina"
type input "Kazymir"
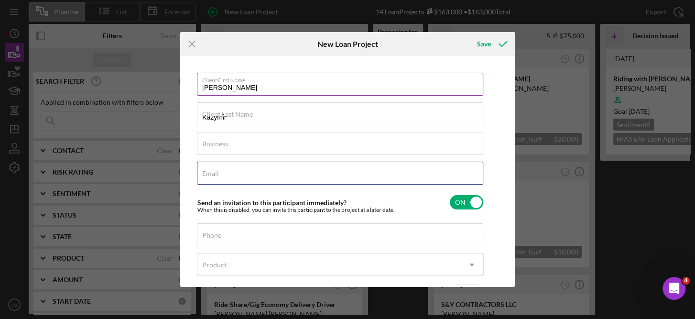
type input "kazimirkristina38@gmail.com"
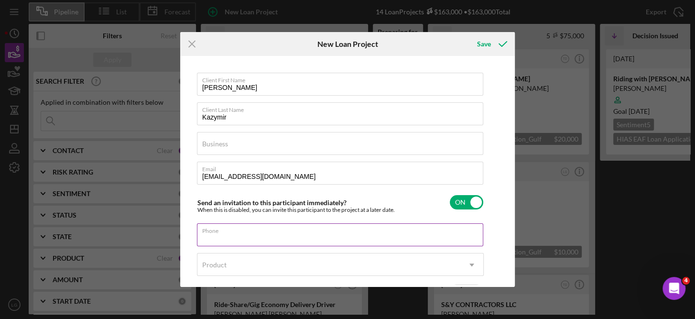
click at [469, 232] on div "Phone" at bounding box center [340, 235] width 287 height 24
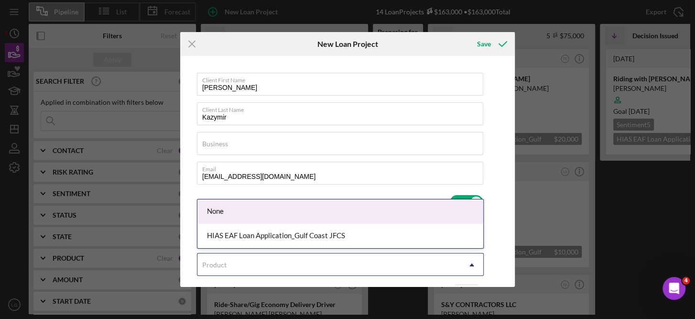
click at [473, 267] on icon "Icon/Dropdown Arrow" at bounding box center [471, 264] width 23 height 23
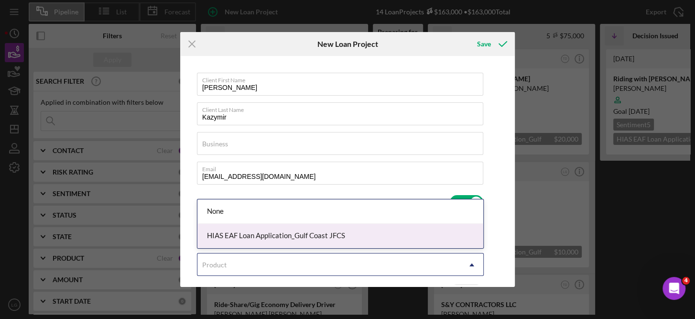
click at [316, 233] on div "HIAS EAF Loan Application_Gulf Coast JFCS" at bounding box center [340, 236] width 286 height 24
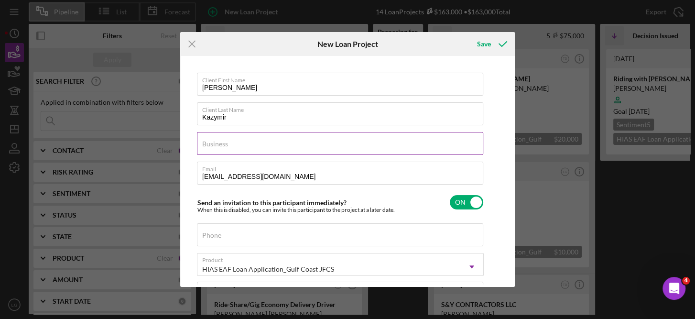
click at [211, 144] on label "Business" at bounding box center [215, 144] width 26 height 8
click at [211, 144] on input "Business" at bounding box center [340, 143] width 286 height 23
type input "[PERSON_NAME] Beauty Boutique"
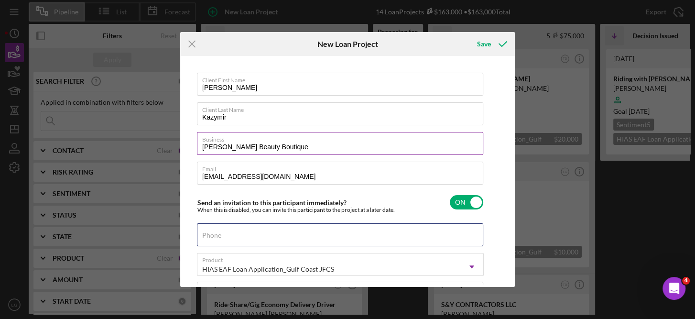
type input "(727) 377-1465"
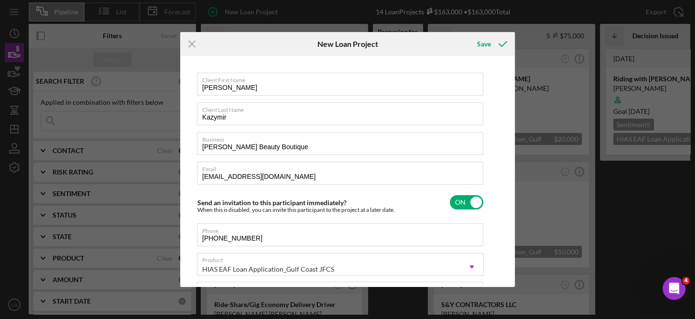
scroll to position [159, 0]
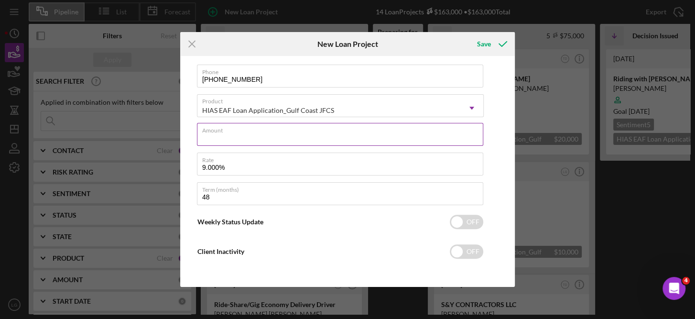
click at [292, 135] on input "Amount" at bounding box center [340, 134] width 286 height 23
type input "$2,000"
click at [460, 218] on input "checkbox" at bounding box center [466, 221] width 33 height 14
checkbox input "true"
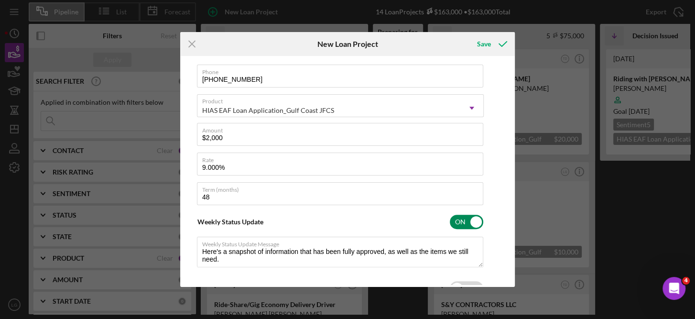
type textarea "Here's a snapshot of information that has been fully approved, as well as the i…"
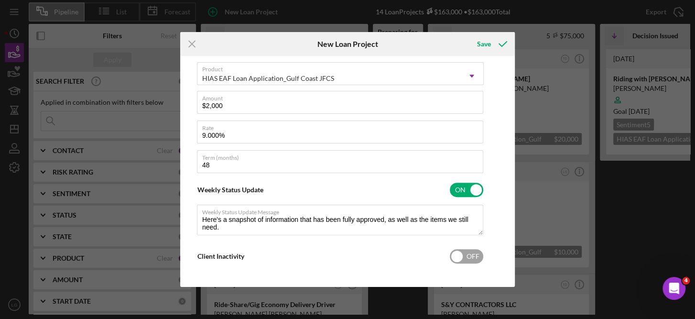
click at [457, 257] on input "checkbox" at bounding box center [466, 256] width 33 height 14
checkbox input "true"
type textarea "Here's a snapshot of information that has been fully approved, as well as the i…"
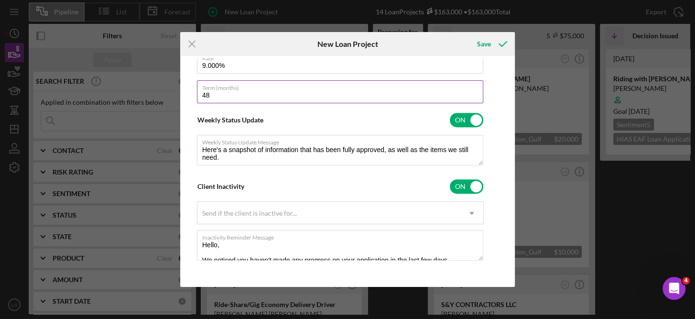
click at [234, 93] on input "48" at bounding box center [340, 91] width 286 height 23
type input "4"
type textarea "Here's a snapshot of information that has been fully approved, as well as the i…"
type input "1"
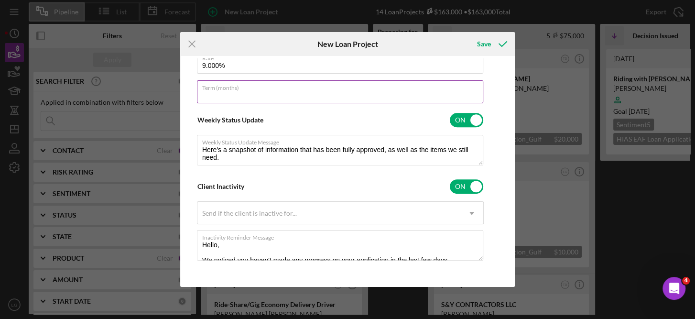
type textarea "Here's a snapshot of information that has been fully approved, as well as the i…"
type input "12"
type textarea "Here's a snapshot of information that has been fully approved, as well as the i…"
type input "12"
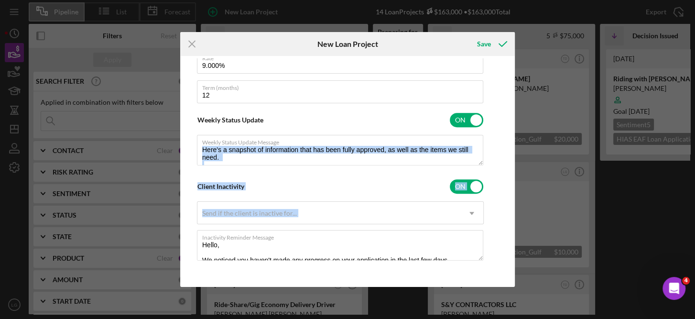
drag, startPoint x: 509, startPoint y: 205, endPoint x: 508, endPoint y: 160, distance: 45.4
click at [508, 160] on div "Client First Name Kristina Client Last Name Kazymir Business Luna Beauty Boutiq…" at bounding box center [347, 171] width 330 height 226
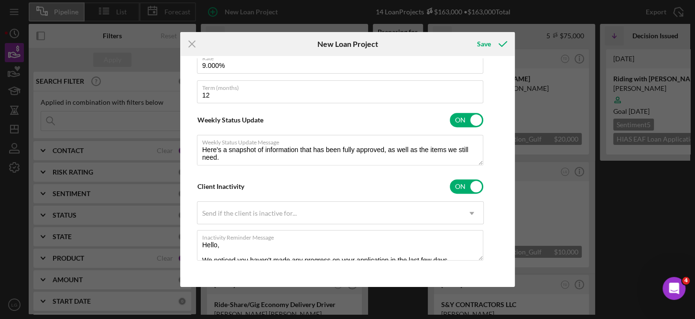
drag, startPoint x: 508, startPoint y: 160, endPoint x: 508, endPoint y: 123, distance: 36.8
click at [508, 123] on div "Client First Name Kristina Client Last Name Kazymir Business Luna Beauty Boutiq…" at bounding box center [347, 171] width 330 height 226
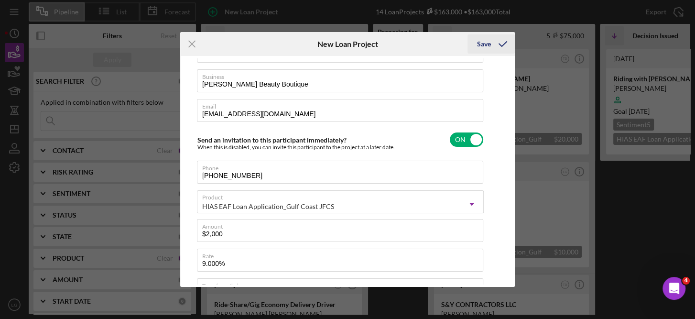
click at [482, 42] on div "Save" at bounding box center [484, 43] width 14 height 19
type textarea "Here's a snapshot of information that has been fully approved, as well as the i…"
checkbox input "false"
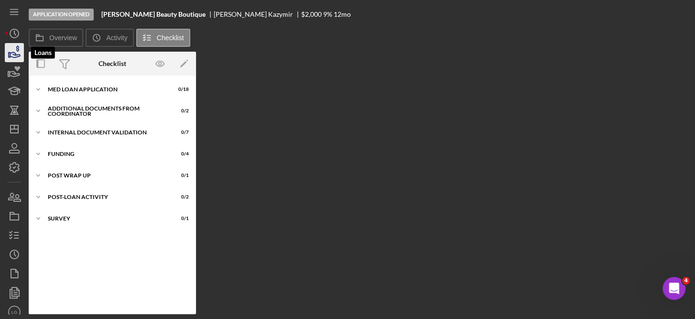
click at [14, 50] on icon "button" at bounding box center [14, 53] width 24 height 24
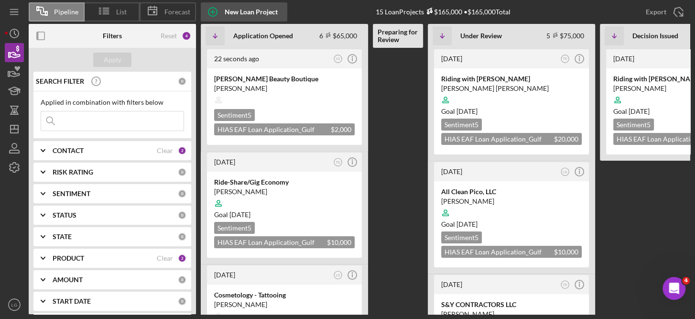
click at [264, 11] on div "New Loan Project" at bounding box center [251, 11] width 53 height 19
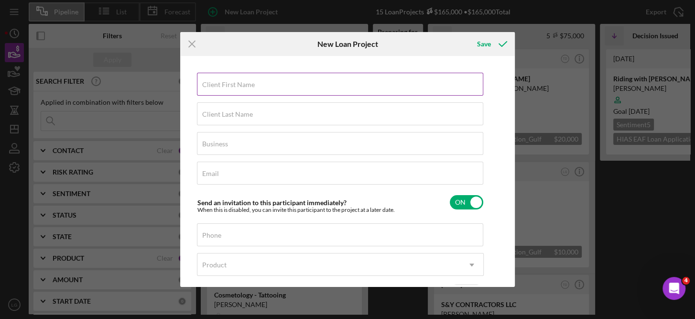
click at [249, 85] on label "Client First Name" at bounding box center [228, 85] width 53 height 8
click at [249, 85] on input "Client First Name" at bounding box center [340, 84] width 286 height 23
type input "Olena"
type input "Sida"
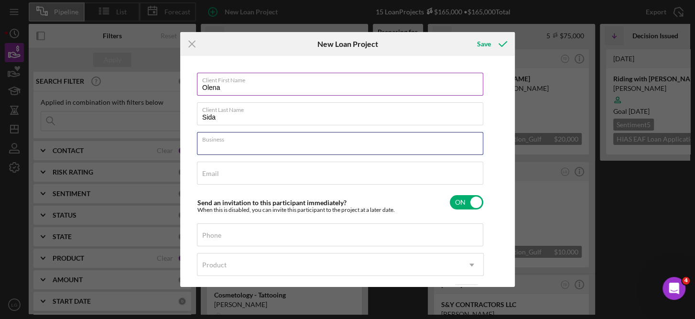
type input "p"
type input "Permanent Makeup - Tattooing"
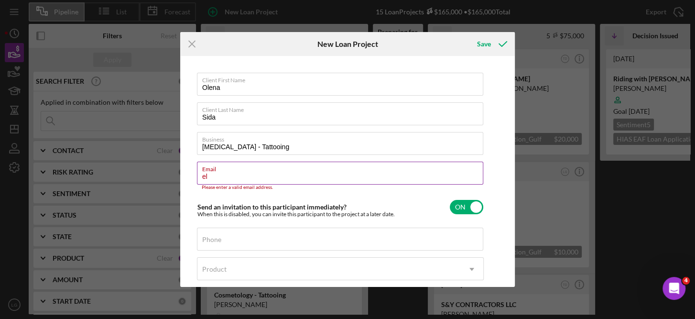
type input "e"
click at [221, 171] on div "Email Required" at bounding box center [340, 175] width 287 height 29
drag, startPoint x: 221, startPoint y: 171, endPoint x: 452, endPoint y: 164, distance: 231.3
click at [452, 164] on label "Email" at bounding box center [342, 167] width 281 height 11
click at [452, 164] on input "Email" at bounding box center [340, 172] width 286 height 23
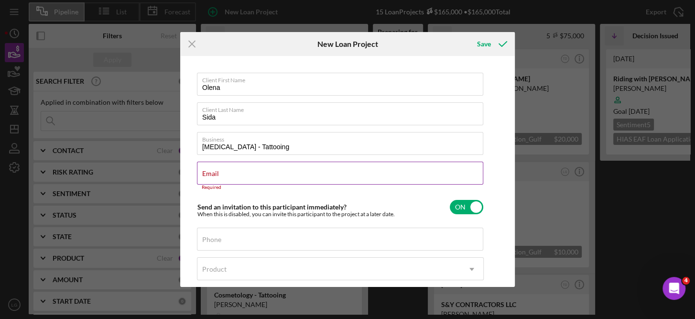
drag, startPoint x: 237, startPoint y: 169, endPoint x: 215, endPoint y: 175, distance: 22.8
click at [215, 175] on label "Email" at bounding box center [210, 174] width 17 height 8
click at [215, 175] on input "Email" at bounding box center [340, 172] width 286 height 23
paste input "elenadpuausa@gmail.com"
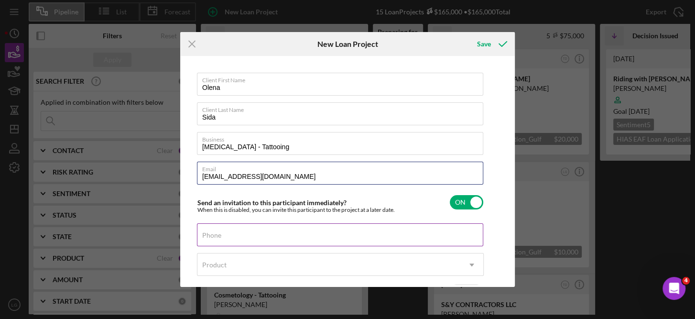
type input "elenadpuausa@gmail.com"
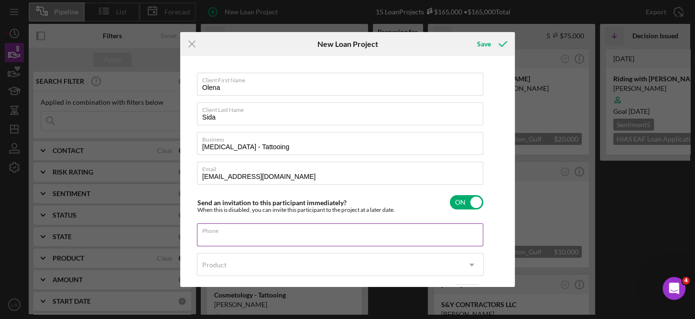
click at [240, 236] on input "Phone" at bounding box center [340, 234] width 286 height 23
type input "(813) 391-4861"
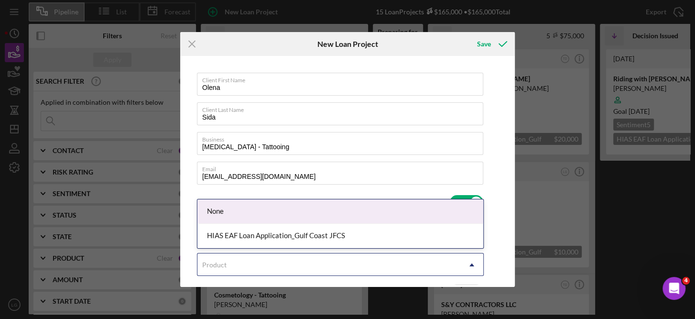
click at [473, 264] on icon "Icon/Dropdown Arrow" at bounding box center [471, 264] width 23 height 23
click at [547, 96] on div "Icon/Menu Close New Loan Project Save Client First Name Olena Client Last Name …" at bounding box center [347, 159] width 695 height 319
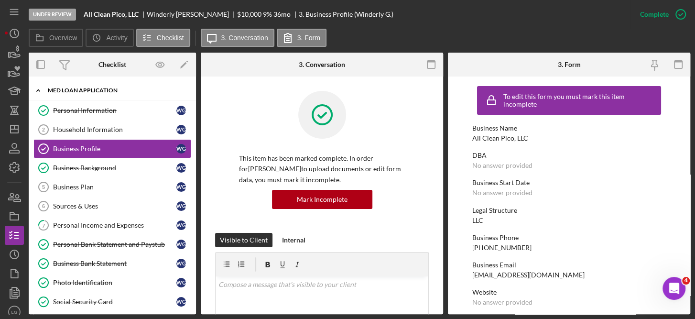
scroll to position [483, 0]
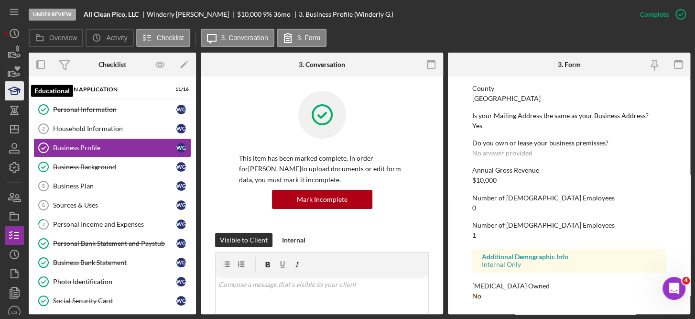
click at [21, 89] on icon "button" at bounding box center [14, 91] width 24 height 24
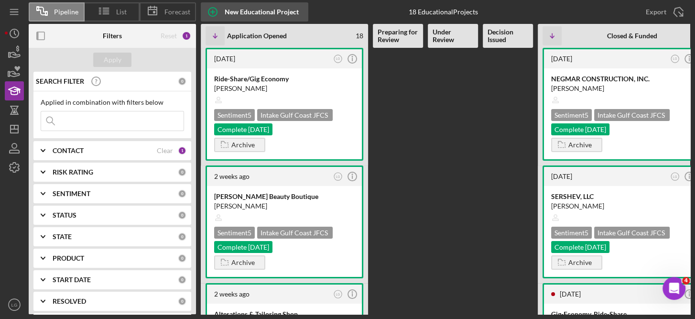
click at [269, 11] on div "New Educational Project" at bounding box center [262, 11] width 74 height 19
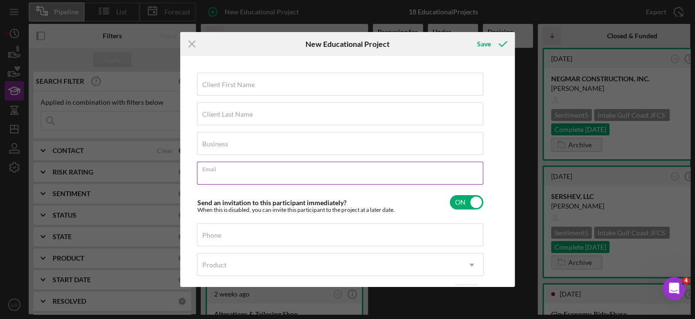
click at [221, 178] on input "Email" at bounding box center [340, 172] width 286 height 23
paste input "elenadpuausa@gmail.com"
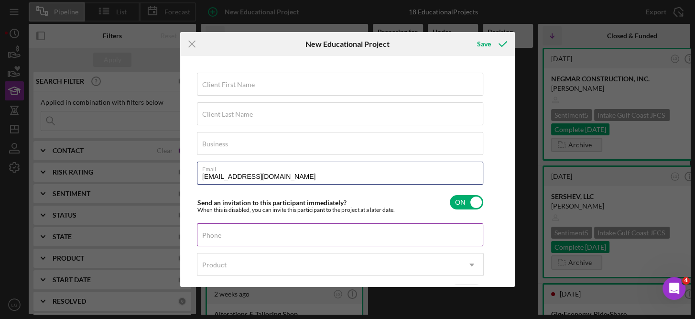
type input "elenadpuausa@gmail.com"
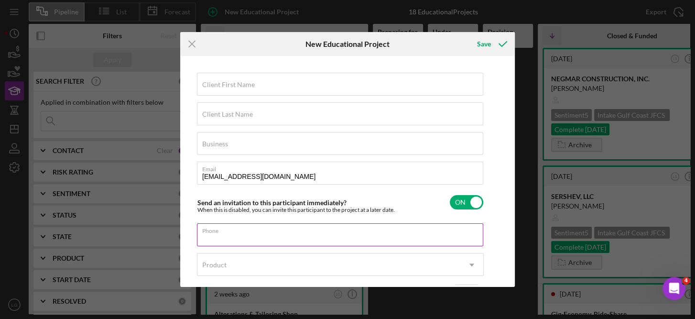
click at [236, 227] on div "Phone" at bounding box center [340, 235] width 287 height 24
type input "(813) 391-4861"
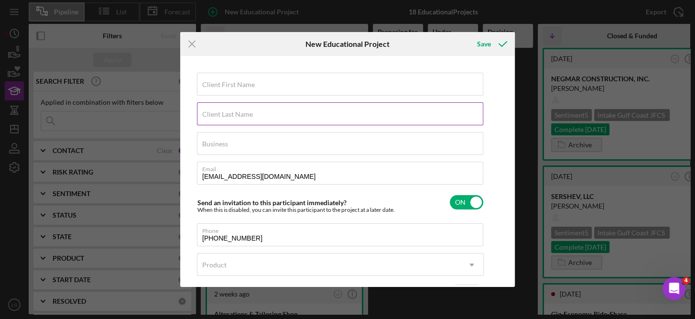
click at [232, 112] on label "Client Last Name" at bounding box center [227, 114] width 51 height 8
click at [232, 112] on input "Client Last Name" at bounding box center [340, 113] width 286 height 23
type input "Sida"
click at [233, 83] on label "Client First Name" at bounding box center [228, 85] width 53 height 8
click at [233, 83] on input "Client First Name" at bounding box center [340, 84] width 286 height 23
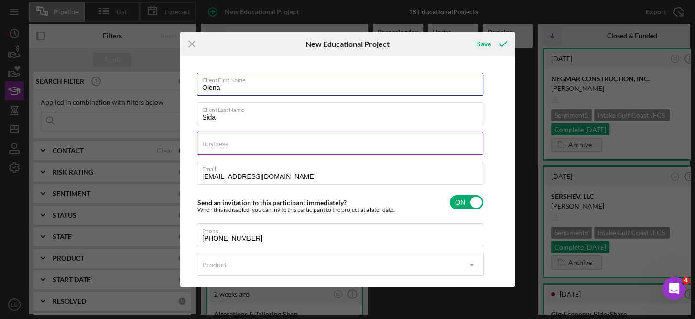
type input "Olena"
click at [225, 147] on label "Business" at bounding box center [215, 144] width 26 height 8
click at [225, 147] on input "Business" at bounding box center [340, 143] width 286 height 23
type input "Permanent Makeup / Tattooing"
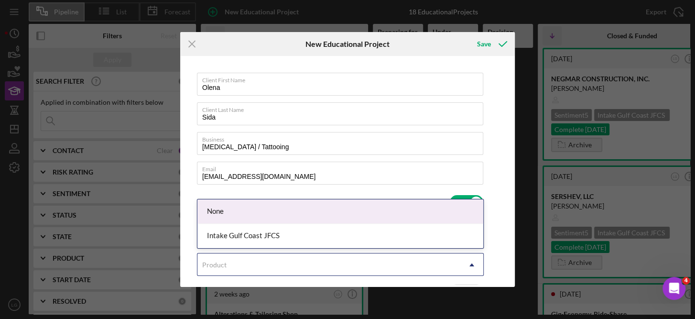
click at [472, 267] on icon "Icon/Dropdown Arrow" at bounding box center [471, 264] width 23 height 23
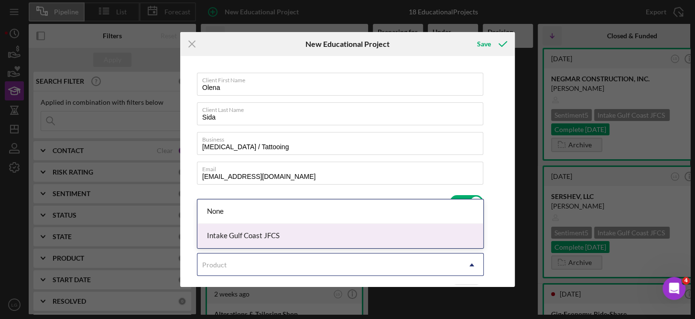
click at [277, 236] on div "Intake Gulf Coast JFCS" at bounding box center [340, 236] width 286 height 24
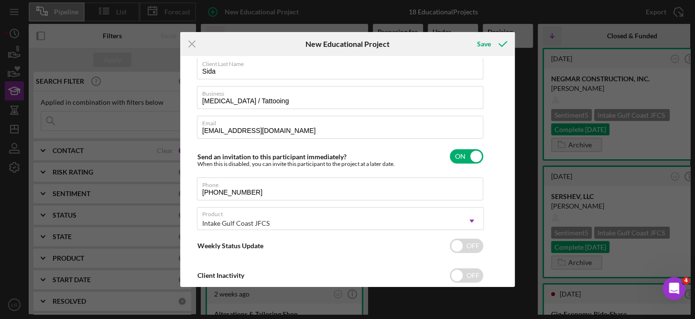
scroll to position [70, 0]
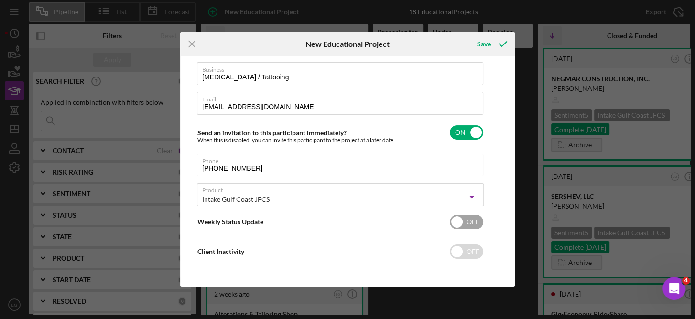
click at [456, 221] on input "checkbox" at bounding box center [466, 221] width 33 height 14
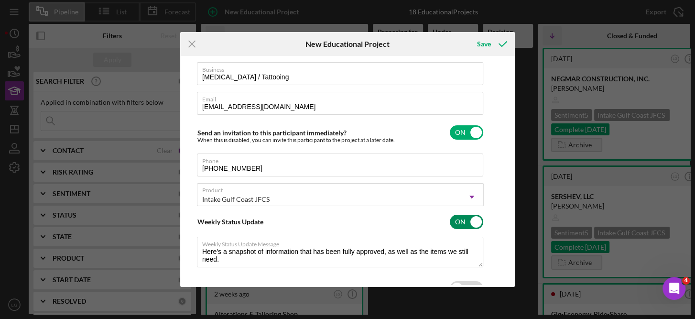
click at [474, 221] on input "checkbox" at bounding box center [466, 221] width 33 height 14
checkbox input "false"
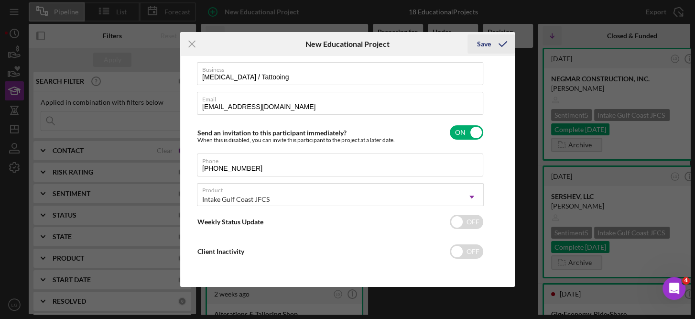
click at [479, 43] on div "Save" at bounding box center [484, 43] width 14 height 19
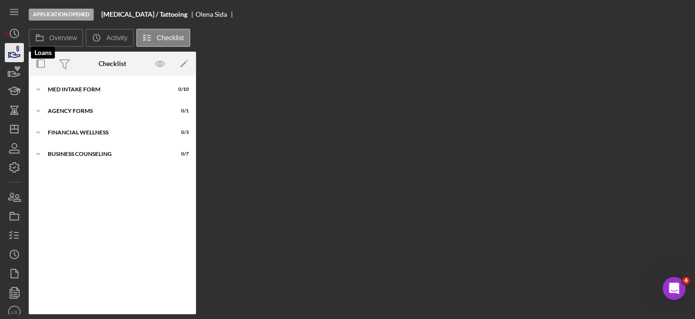
click at [10, 53] on polygon "button" at bounding box center [9, 55] width 1 height 5
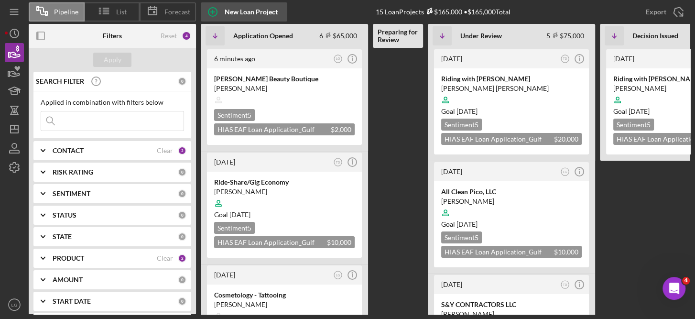
click at [257, 10] on div "New Loan Project" at bounding box center [251, 11] width 53 height 19
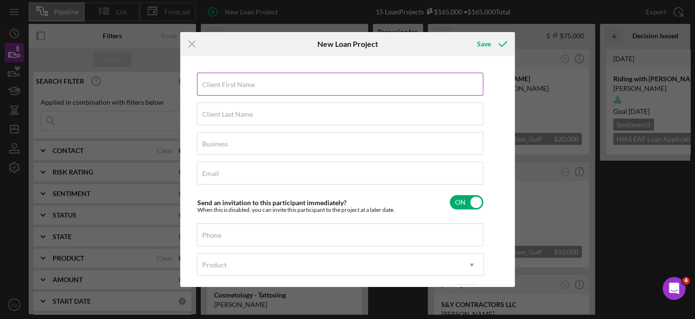
click at [224, 84] on label "Client First Name" at bounding box center [228, 85] width 53 height 8
click at [224, 84] on input "Client First Name" at bounding box center [340, 84] width 286 height 23
type input "Olena"
type input "Sida"
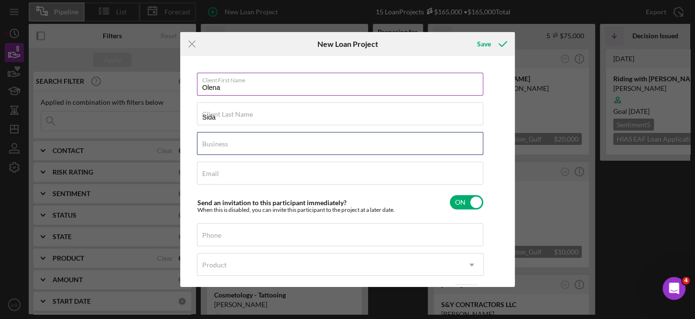
type input "Permanent Makeup / Tattooing"
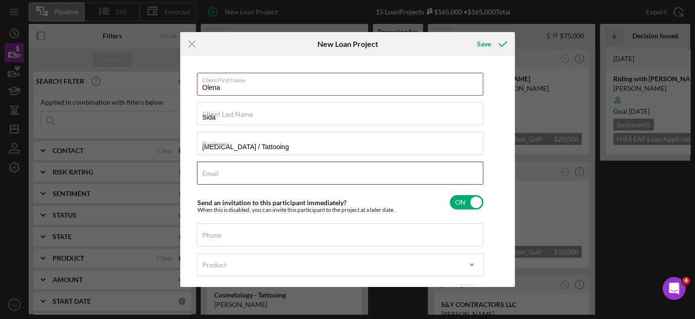
type input "elenadpuausa@gmail.com"
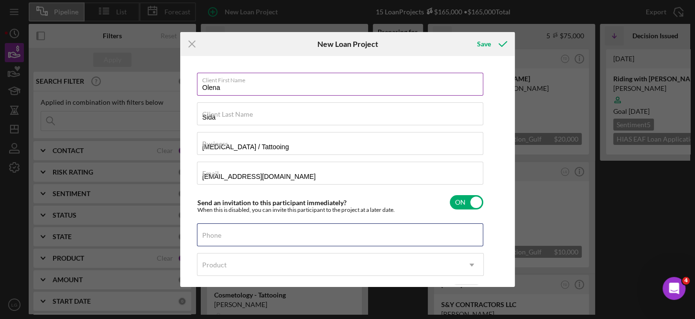
type input "(813) 391-4861"
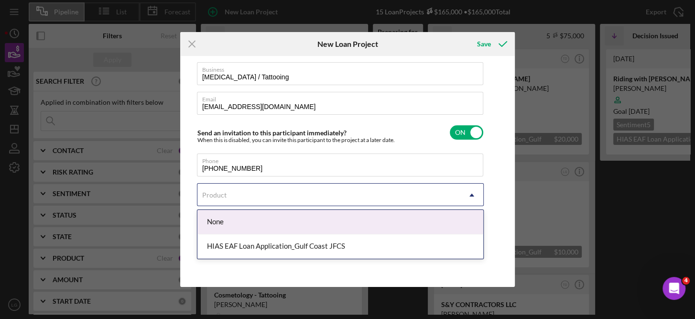
click at [472, 195] on icon "Icon/Dropdown Arrow" at bounding box center [471, 194] width 23 height 23
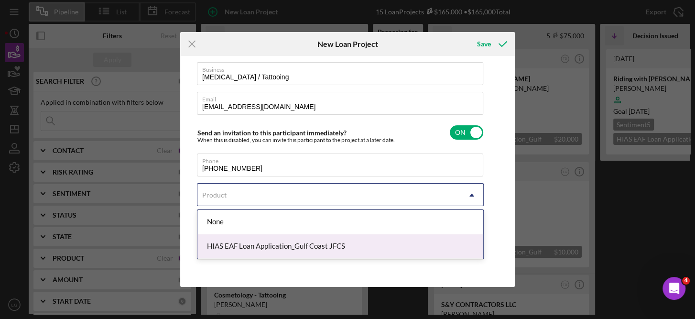
click at [306, 248] on div "HIAS EAF Loan Application_Gulf Coast JFCS" at bounding box center [340, 246] width 286 height 24
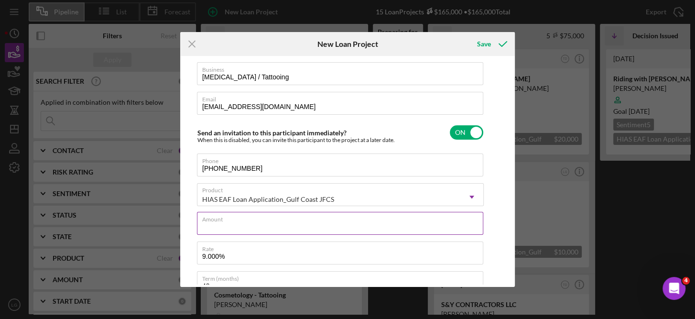
click at [241, 224] on input "Amount" at bounding box center [340, 223] width 286 height 23
type input "$2,000"
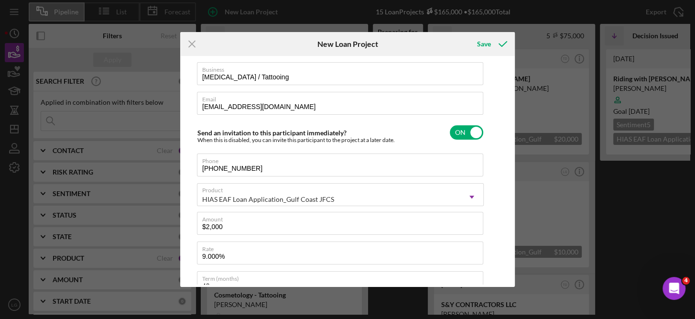
click at [507, 250] on div "Client First Name Olena Client Last Name Sida Business Permanent Makeup / Tatto…" at bounding box center [347, 171] width 330 height 226
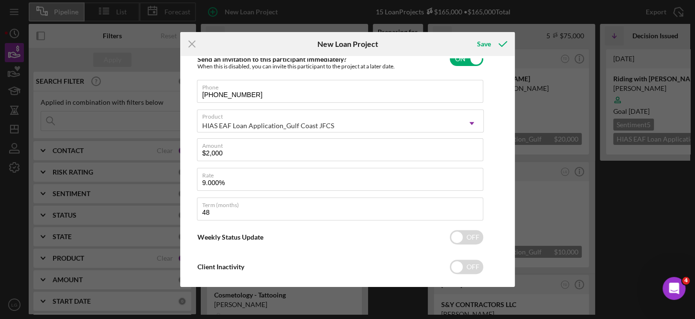
scroll to position [159, 0]
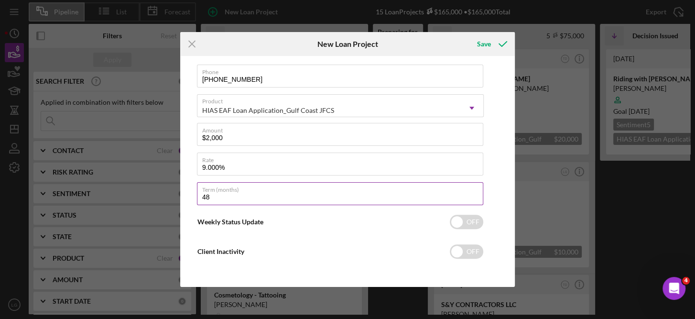
click at [236, 198] on input "48" at bounding box center [340, 193] width 286 height 23
type input "4"
type input "12"
click at [459, 219] on input "checkbox" at bounding box center [466, 221] width 33 height 14
checkbox input "true"
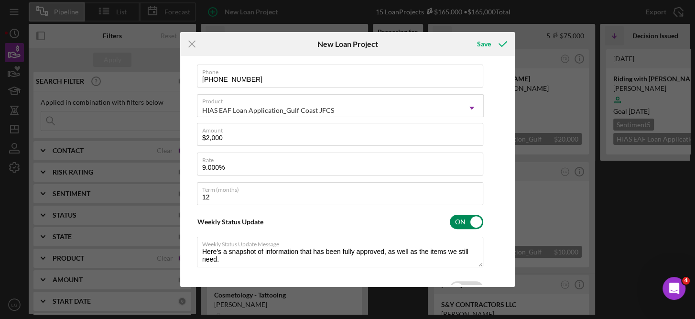
type textarea "Here's a snapshot of information that has been fully approved, as well as the i…"
click at [506, 283] on div "Client First Name Olena Client Last Name Sida Business Permanent Makeup / Tatto…" at bounding box center [347, 171] width 330 height 226
click at [512, 276] on div "Client First Name Olena Client Last Name Sida Business Permanent Makeup / Tatto…" at bounding box center [347, 171] width 334 height 231
click at [512, 275] on div "Client First Name Olena Client Last Name Sida Business Permanent Makeup / Tatto…" at bounding box center [347, 171] width 334 height 231
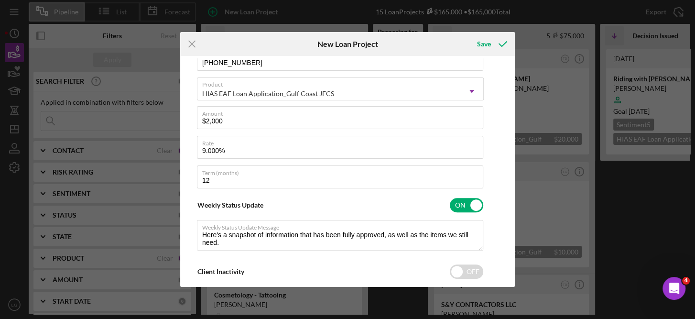
scroll to position [191, 0]
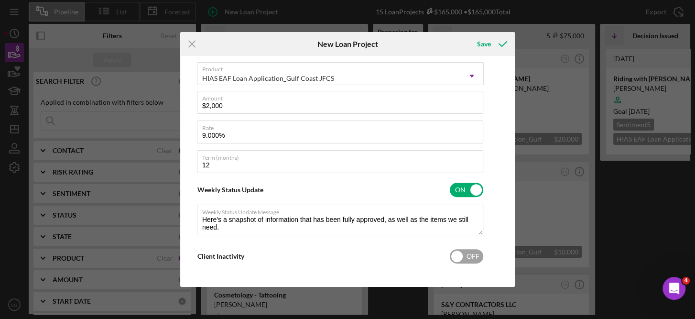
click at [457, 250] on input "checkbox" at bounding box center [466, 256] width 33 height 14
checkbox input "true"
click at [486, 45] on div "Save" at bounding box center [484, 43] width 14 height 19
type textarea "Here's a snapshot of information that has been fully approved, as well as the i…"
checkbox input "false"
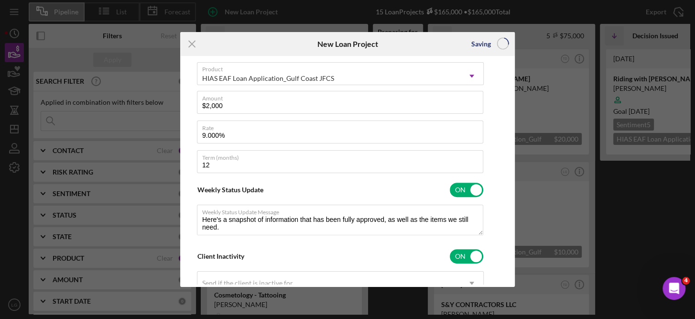
checkbox input "false"
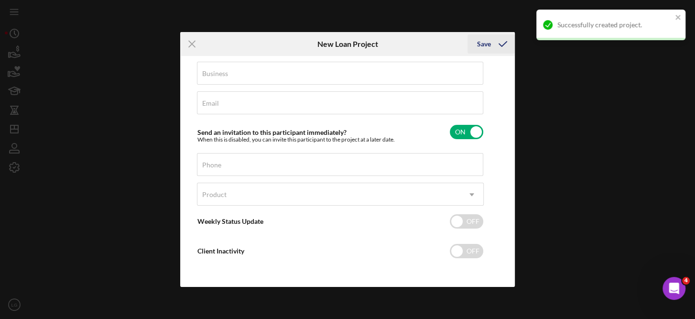
scroll to position [70, 0]
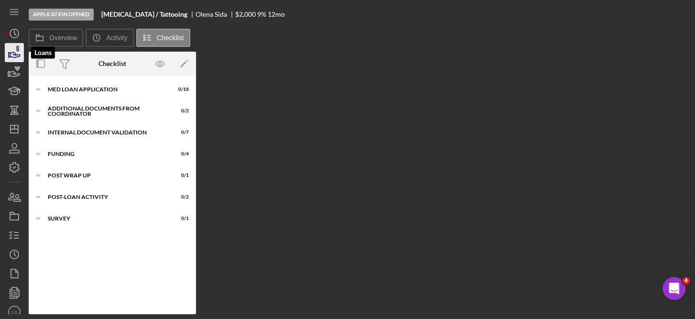
click at [12, 54] on icon "button" at bounding box center [14, 53] width 24 height 24
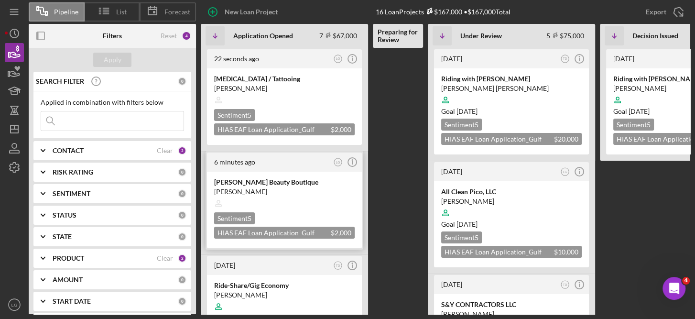
click at [314, 203] on div at bounding box center [284, 203] width 140 height 18
